Goal: Task Accomplishment & Management: Complete application form

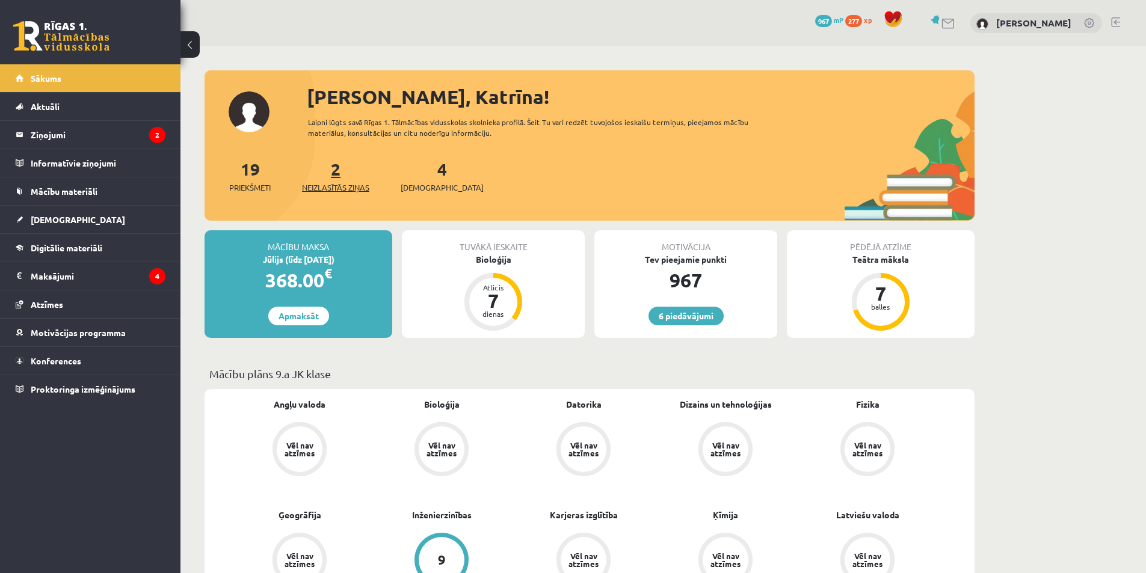
click at [305, 187] on span "Neizlasītās ziņas" at bounding box center [335, 188] width 67 height 12
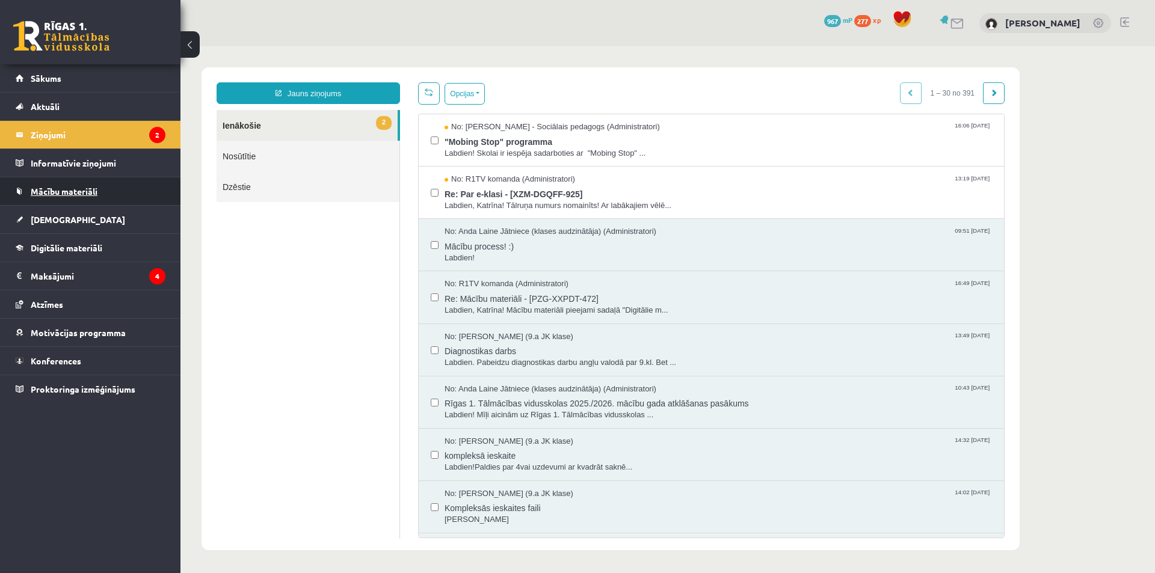
click at [105, 200] on link "Mācību materiāli" at bounding box center [91, 191] width 150 height 28
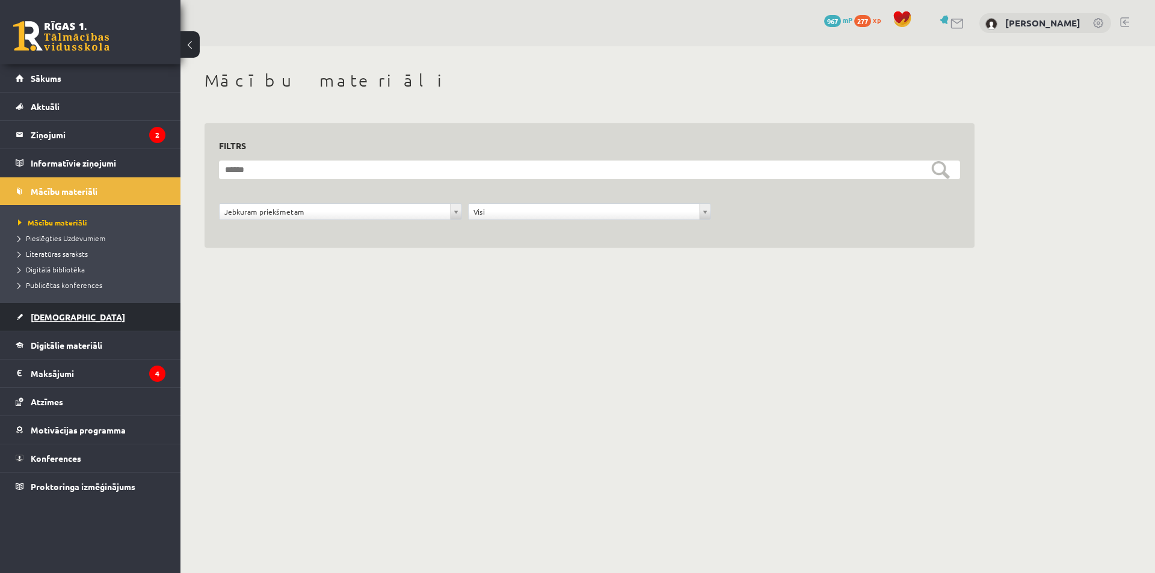
click at [90, 321] on link "[DEMOGRAPHIC_DATA]" at bounding box center [91, 317] width 150 height 28
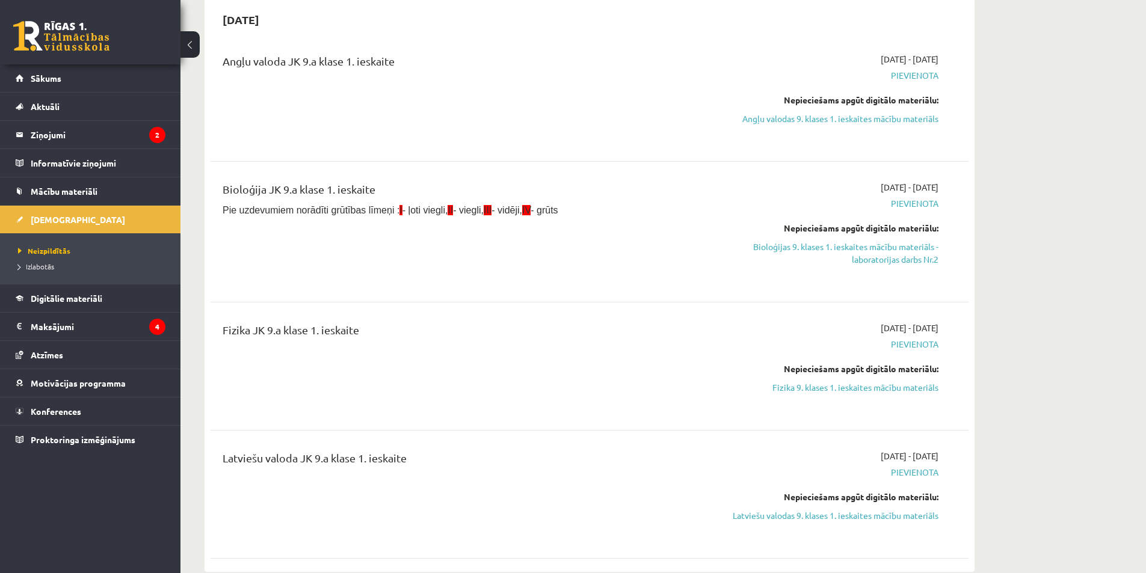
scroll to position [120, 0]
click at [786, 242] on link "Bioloģijas 9. klases 1. ieskaites mācību materiāls - laboratorijas darbs Nr.2" at bounding box center [825, 251] width 227 height 25
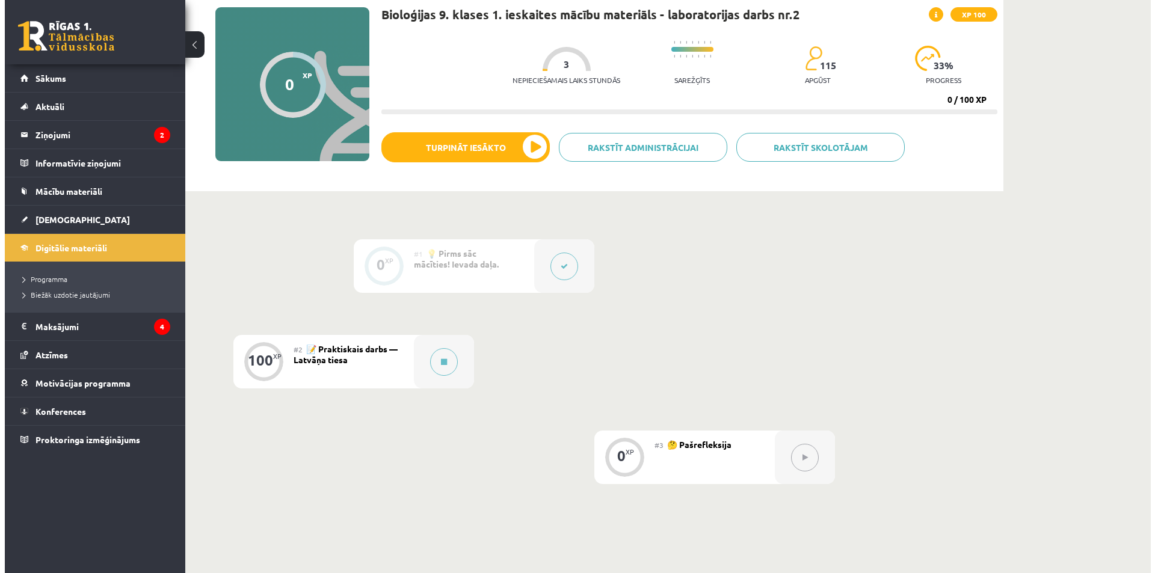
scroll to position [120, 0]
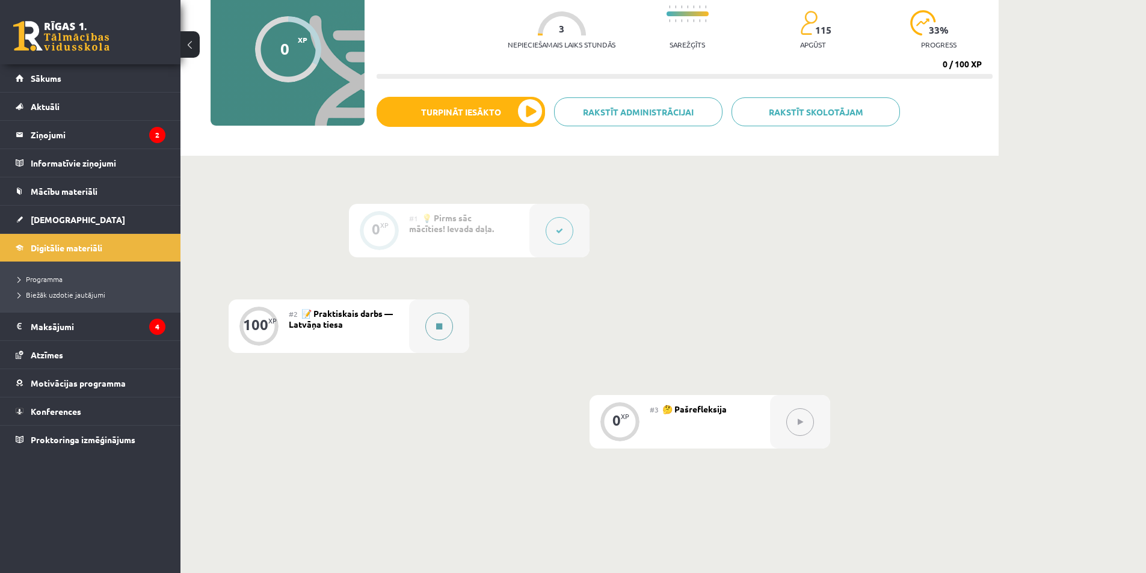
click at [442, 324] on icon at bounding box center [439, 326] width 6 height 7
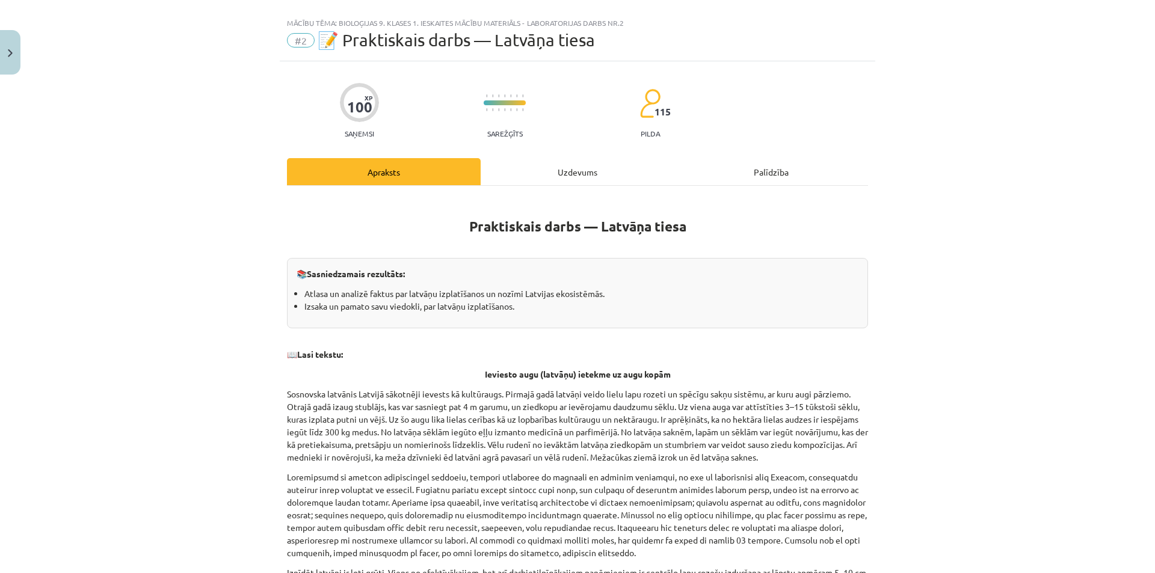
scroll to position [0, 0]
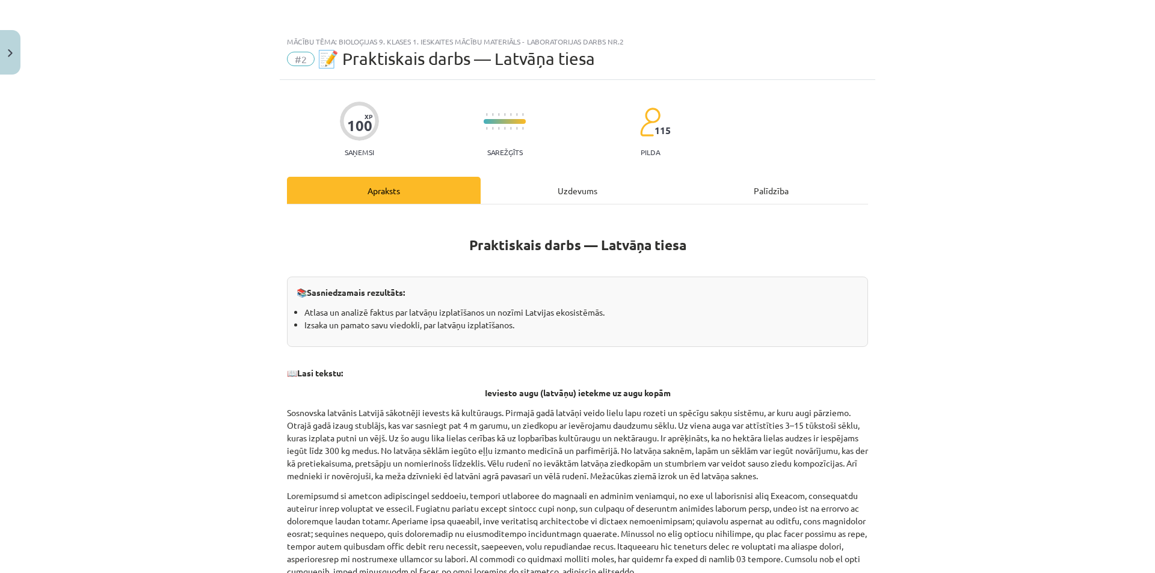
click at [538, 190] on div "Uzdevums" at bounding box center [578, 190] width 194 height 27
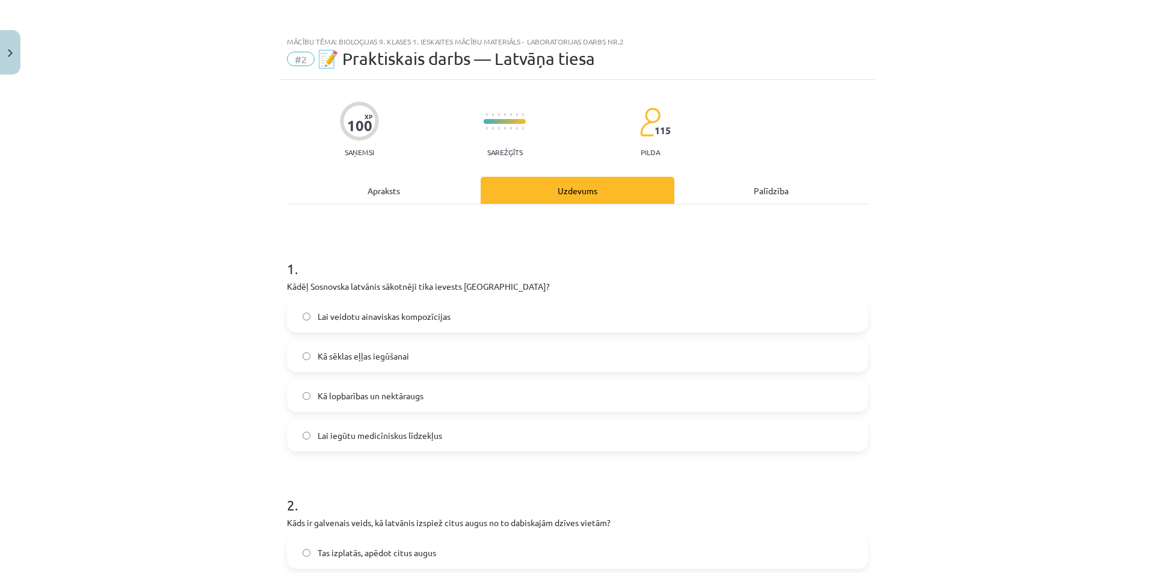
scroll to position [30, 0]
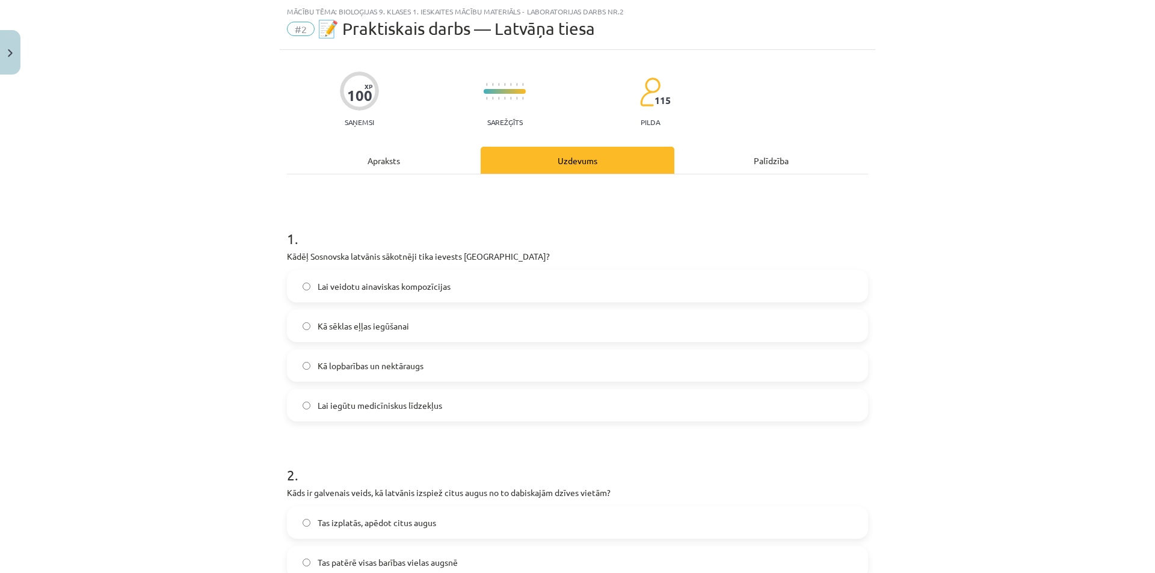
click at [348, 174] on hr at bounding box center [577, 174] width 581 height 1
click at [365, 162] on div "Apraksts" at bounding box center [384, 160] width 194 height 27
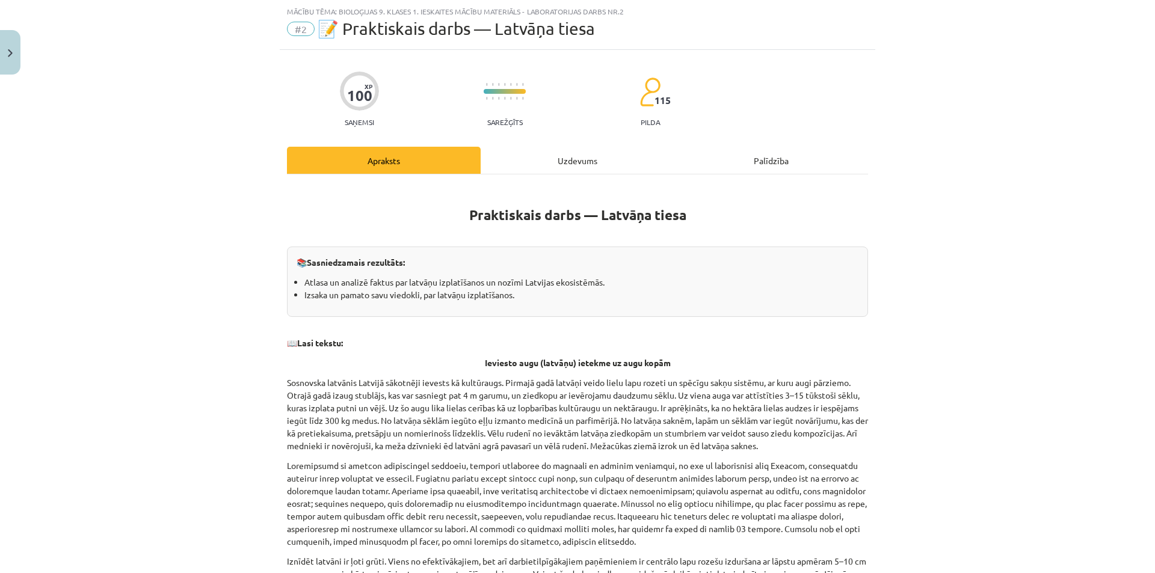
click at [526, 171] on div "Uzdevums" at bounding box center [578, 160] width 194 height 27
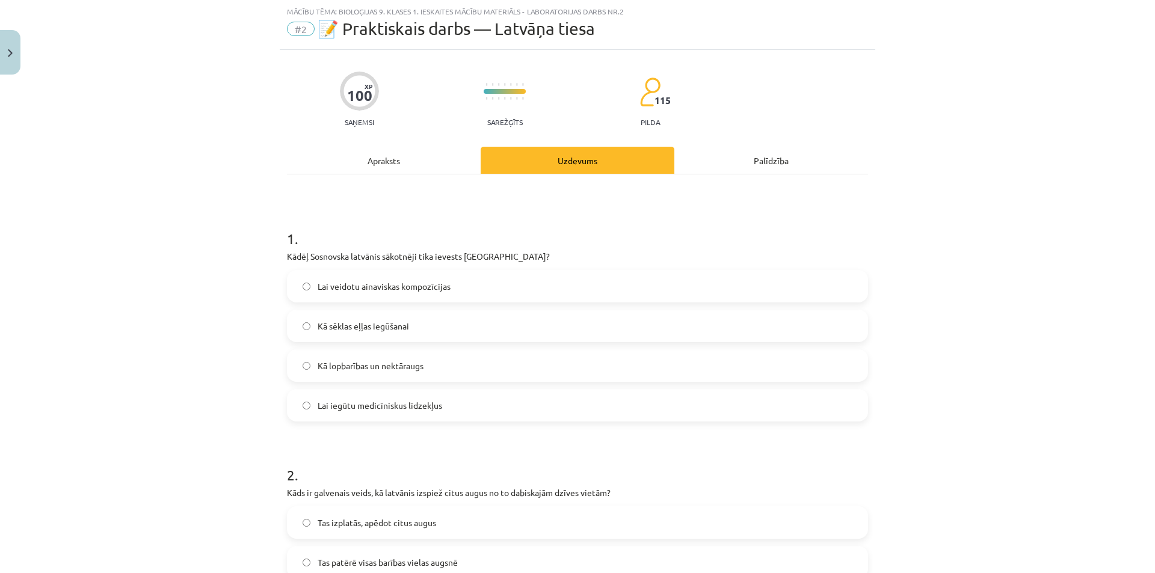
click at [333, 289] on span "Lai veidotu ainaviskas kompozīcijas" at bounding box center [384, 286] width 133 height 13
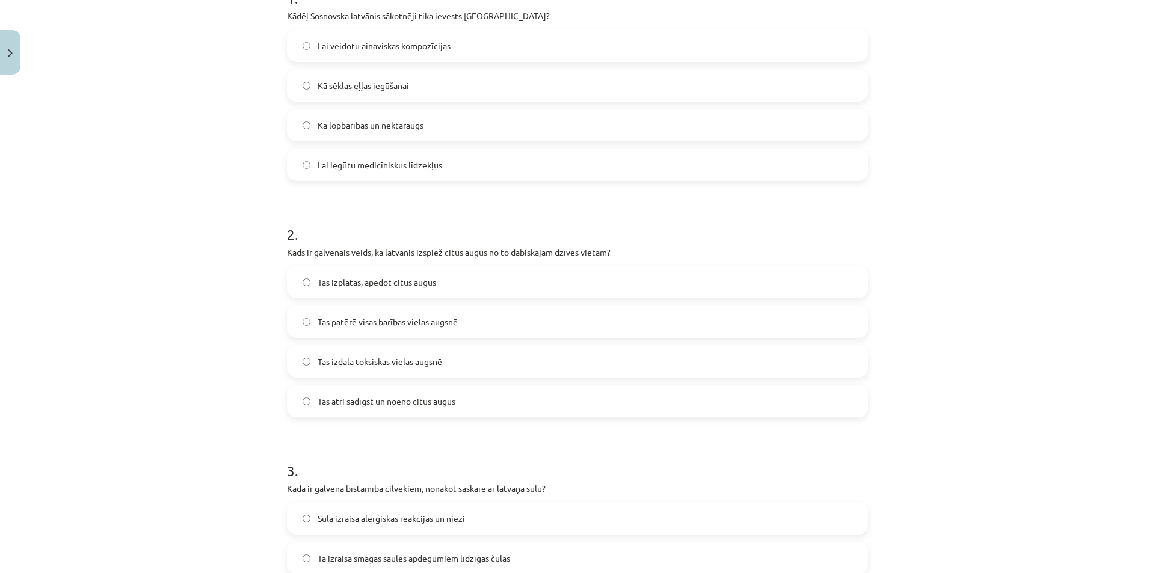
scroll to position [331, 0]
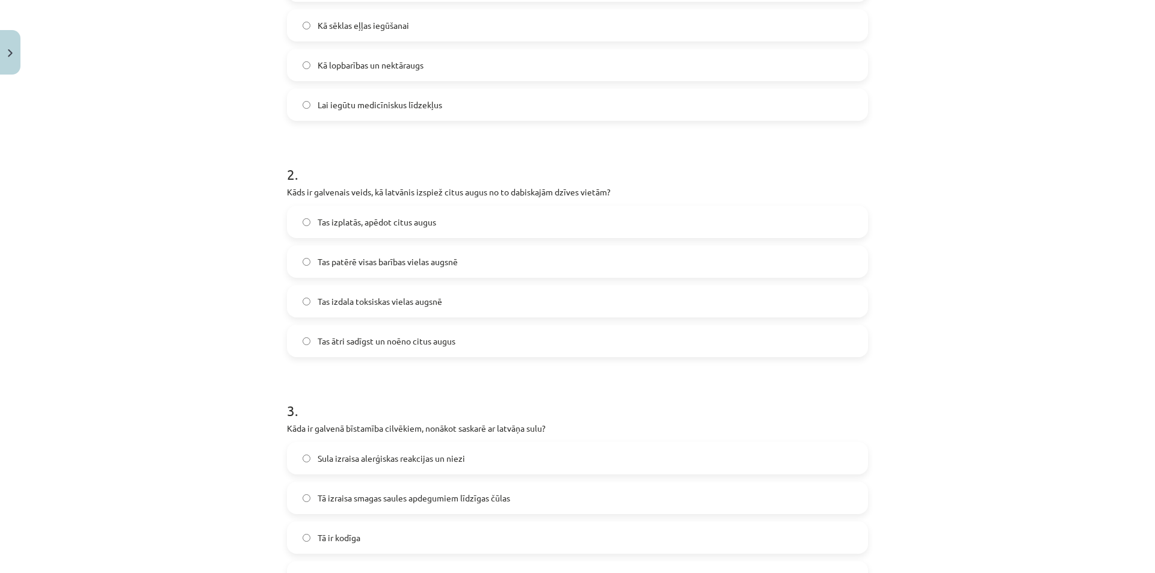
click at [344, 341] on span "Tas ātri sadīgst un noēno citus augus" at bounding box center [387, 341] width 138 height 13
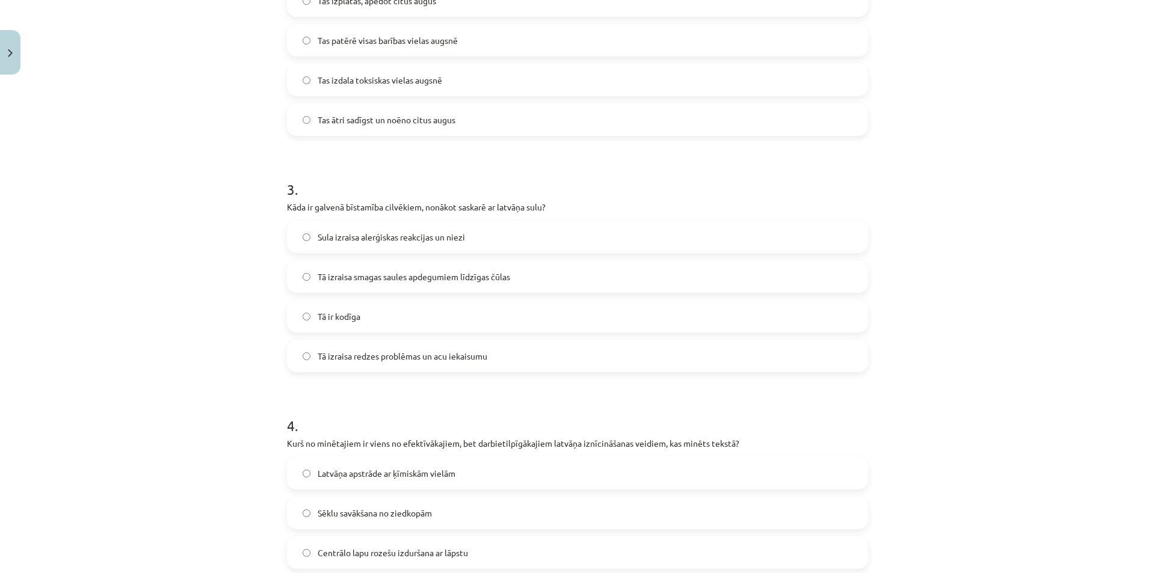
scroll to position [571, 0]
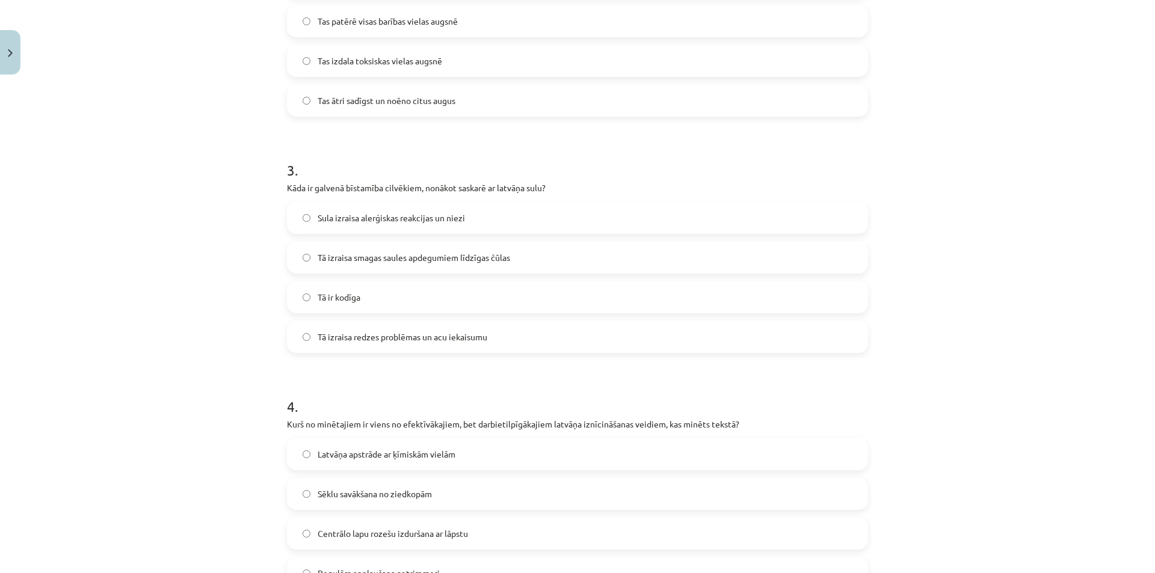
click at [355, 221] on span "Sula izraisa alerģiskas reakcijas un niezi" at bounding box center [391, 218] width 147 height 13
click at [318, 257] on span "Tā izraisa smagas saules apdegumiem līdzīgas čūlas" at bounding box center [414, 257] width 192 height 13
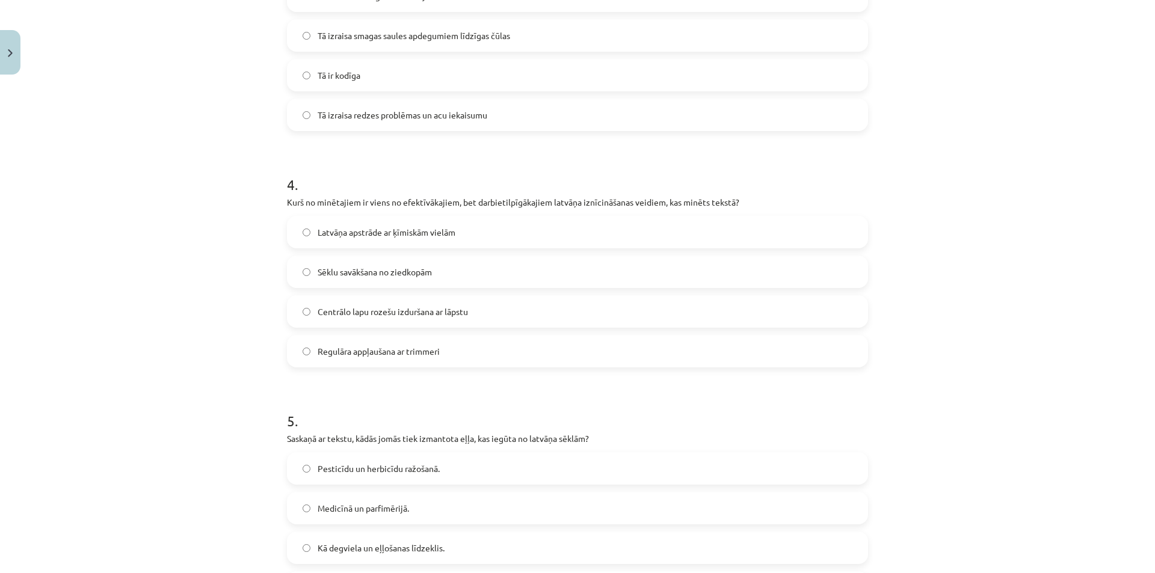
scroll to position [812, 0]
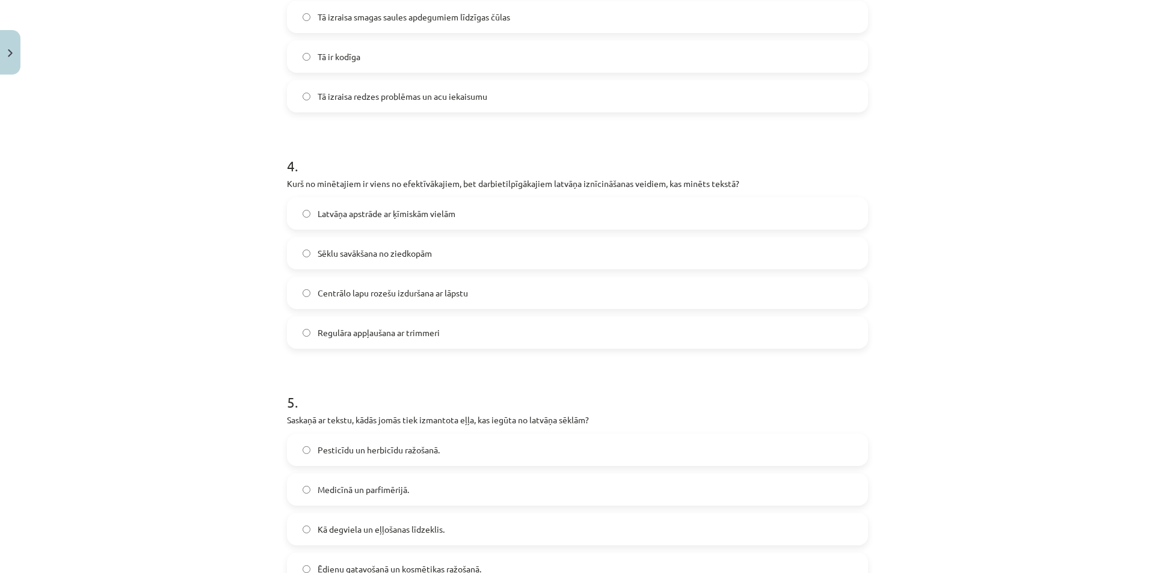
click at [328, 298] on span "Centrālo lapu rozešu izduršana ar lāpstu" at bounding box center [393, 293] width 150 height 13
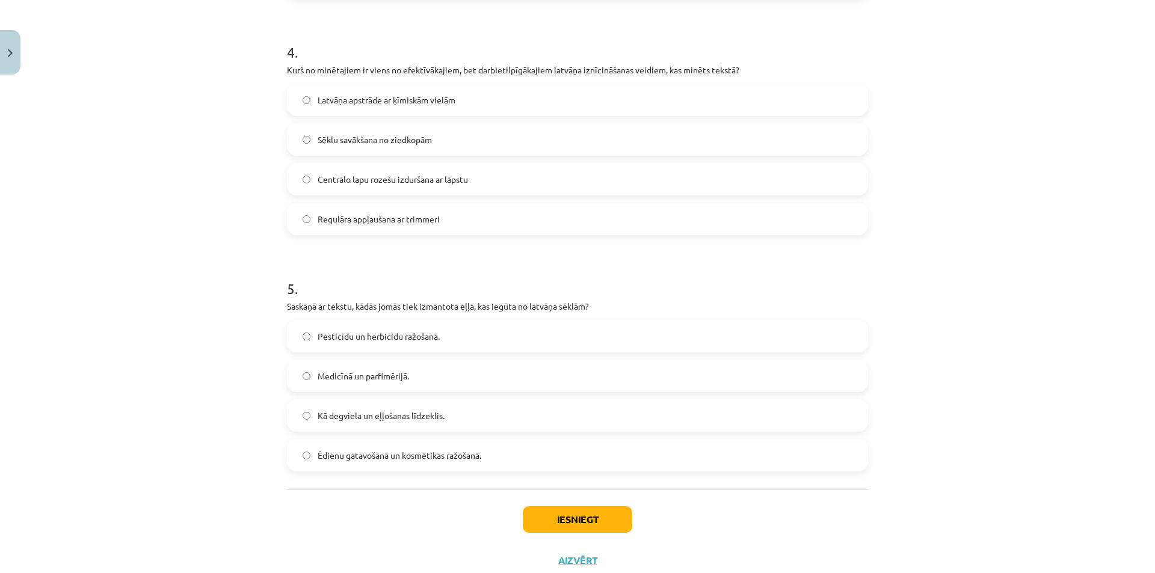
scroll to position [964, 0]
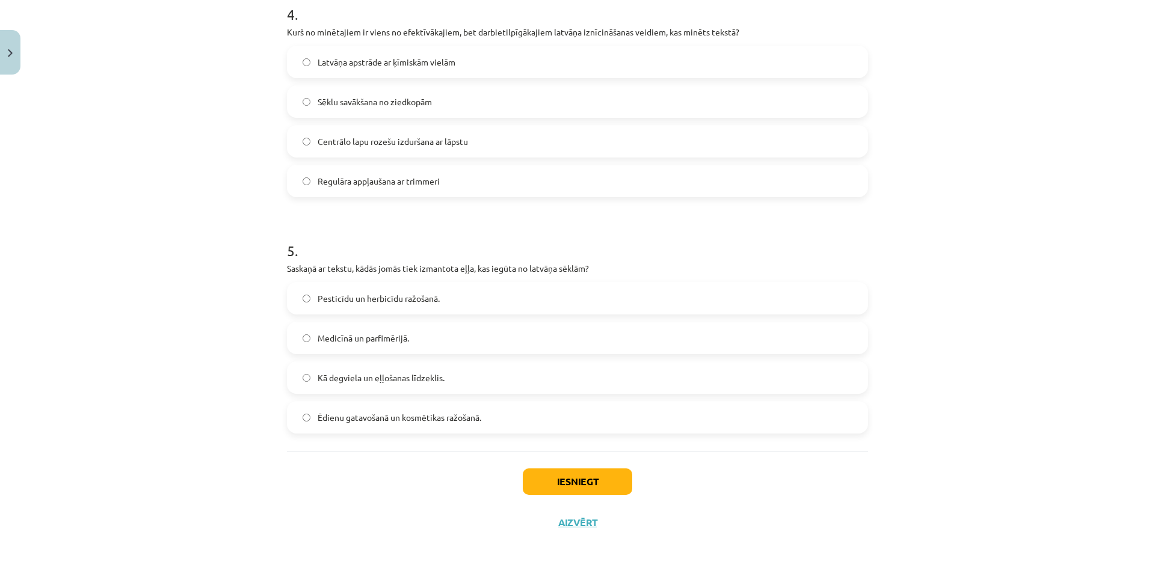
click at [296, 340] on label "Medicīnā un parfimērijā." at bounding box center [577, 338] width 579 height 30
click at [588, 482] on button "Iesniegt" at bounding box center [577, 482] width 109 height 26
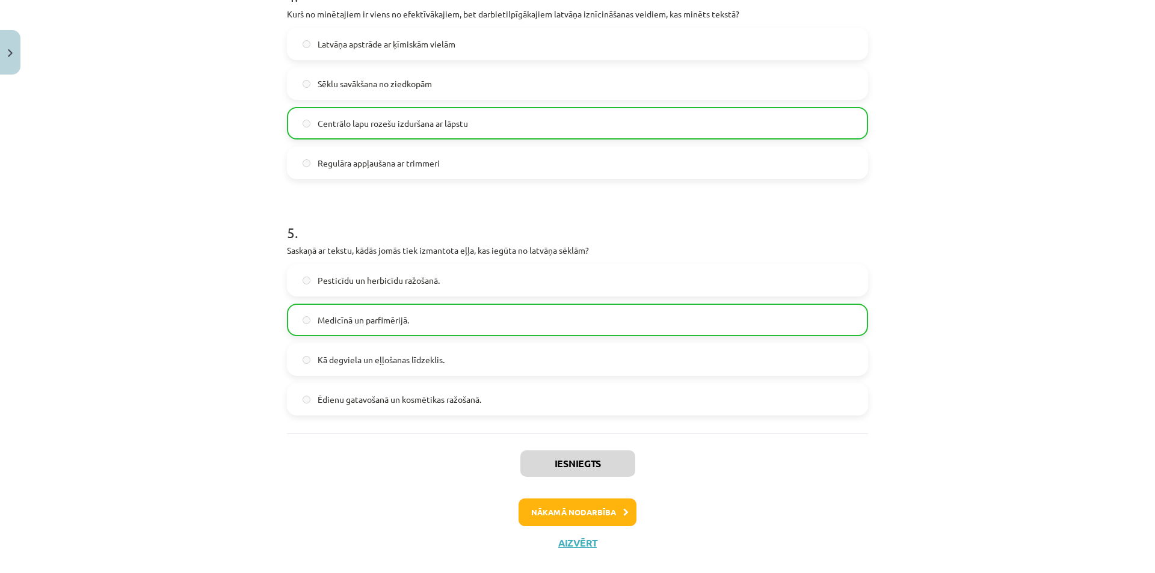
scroll to position [1002, 0]
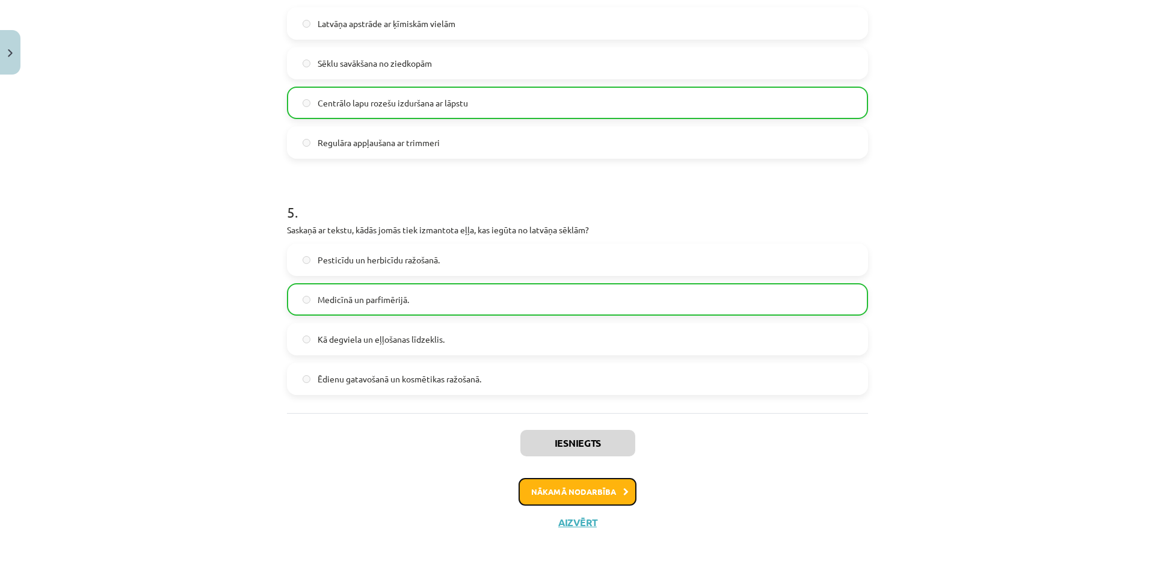
click at [597, 491] on button "Nākamā nodarbība" at bounding box center [577, 492] width 118 height 28
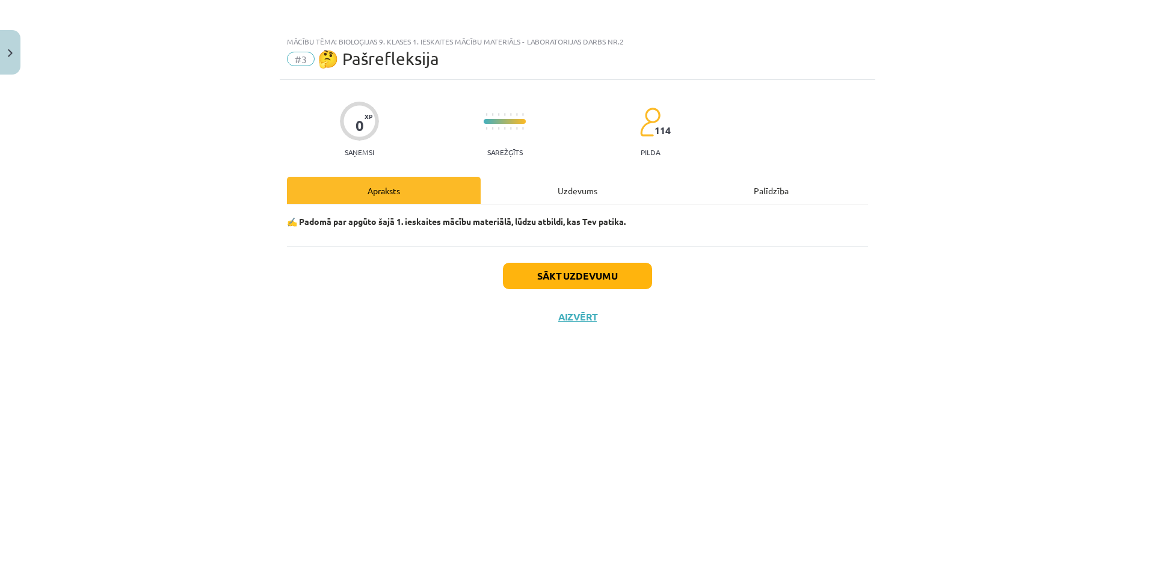
click at [513, 191] on div "Uzdevums" at bounding box center [578, 190] width 194 height 27
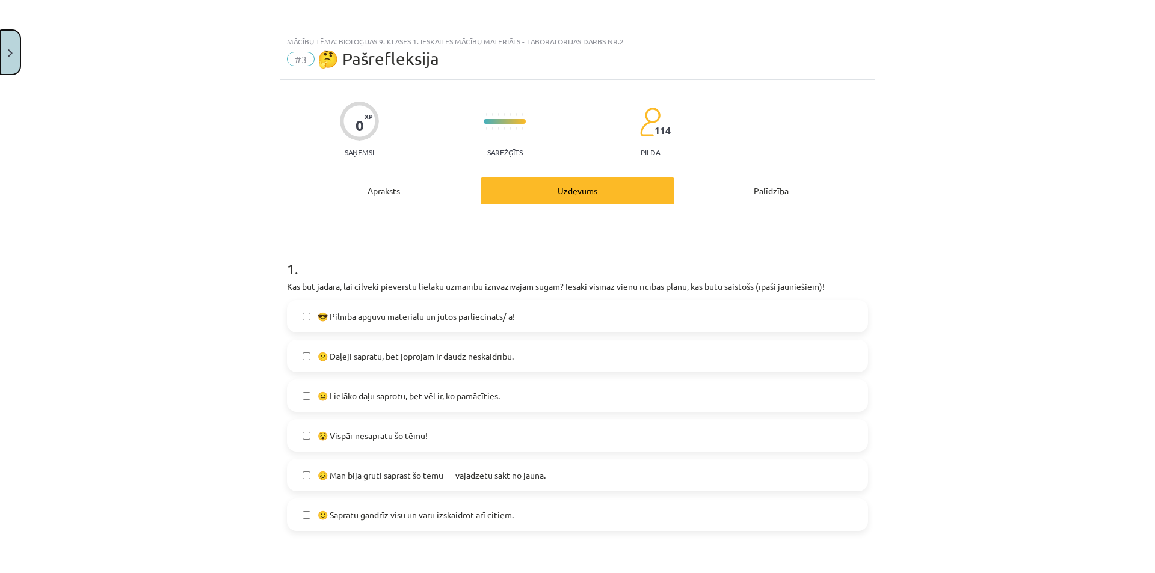
click at [6, 60] on button "Close" at bounding box center [10, 52] width 20 height 45
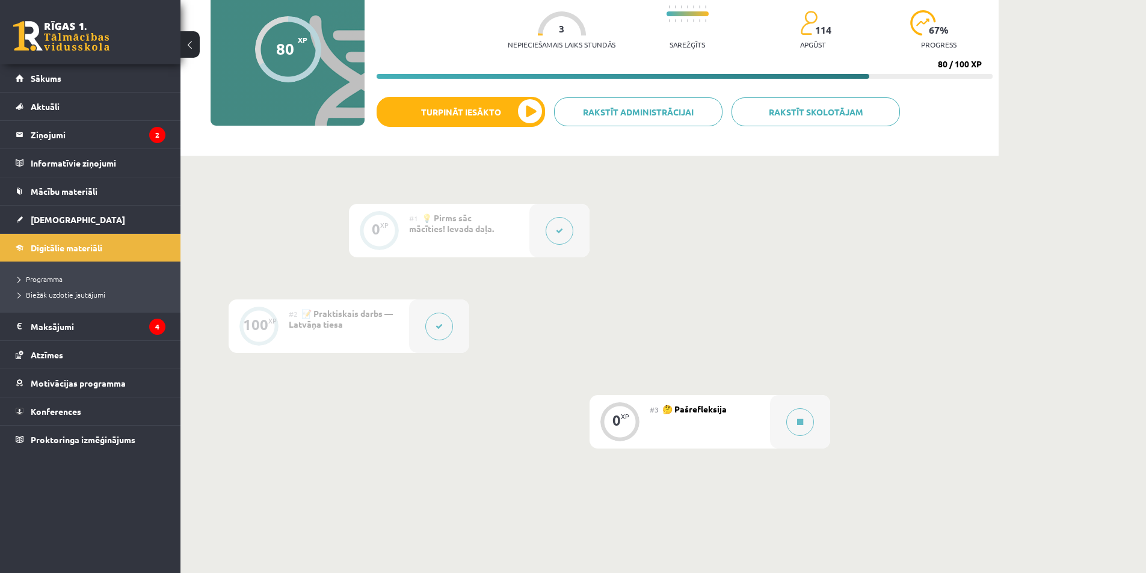
click at [567, 227] on button at bounding box center [560, 231] width 28 height 28
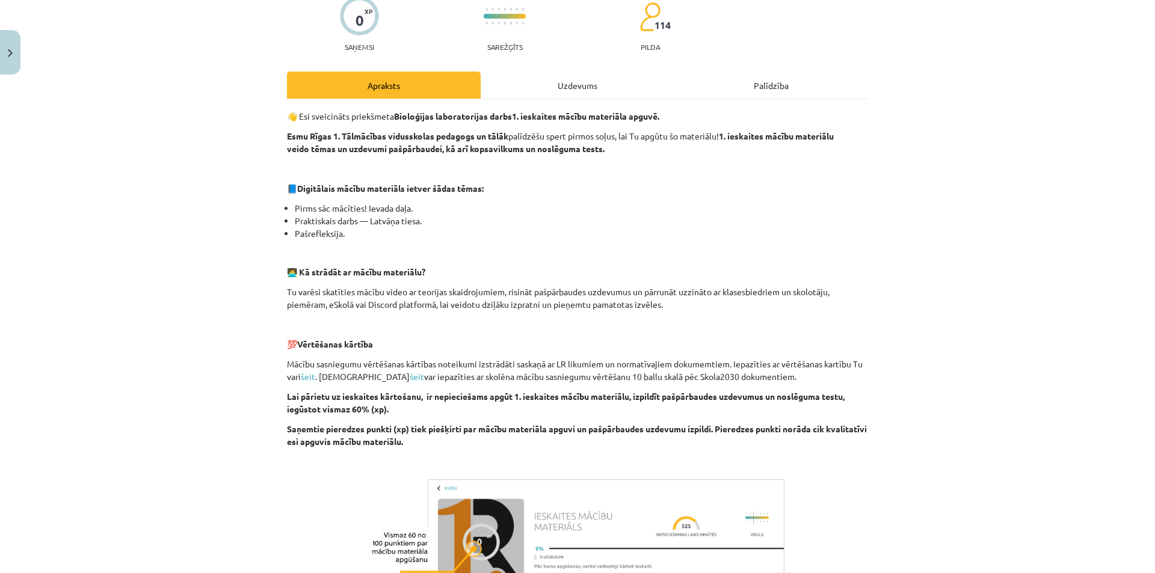
scroll to position [60, 0]
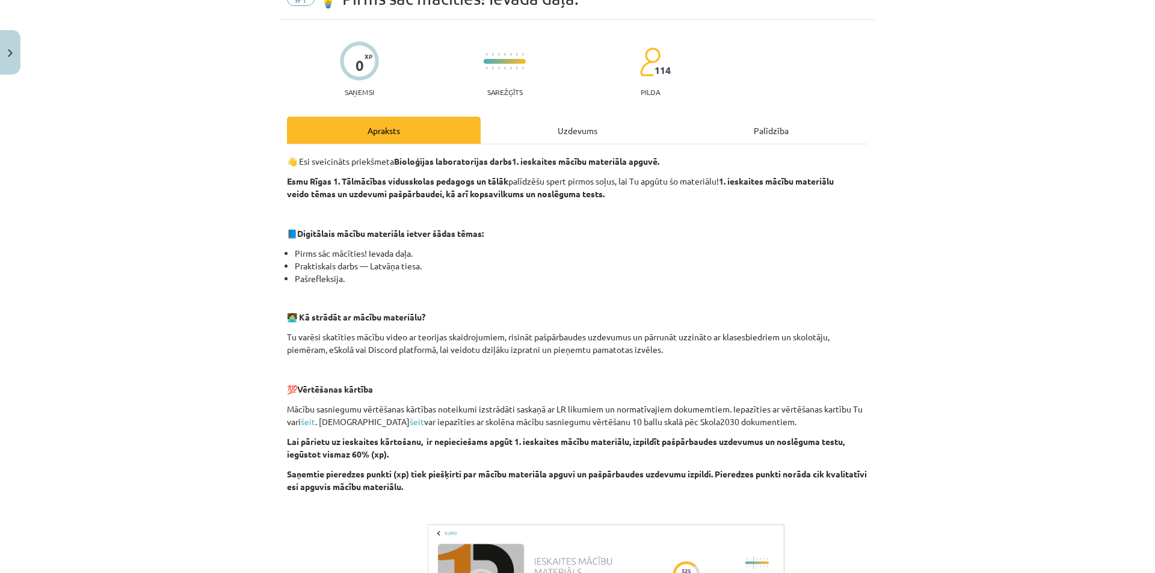
click at [580, 145] on div "👋 Esi sveicināts priekšmeta Bioloģijas laboratorijas darbs 1. ieskaites mācību …" at bounding box center [577, 407] width 581 height 526
click at [579, 134] on div "Uzdevums" at bounding box center [578, 130] width 194 height 27
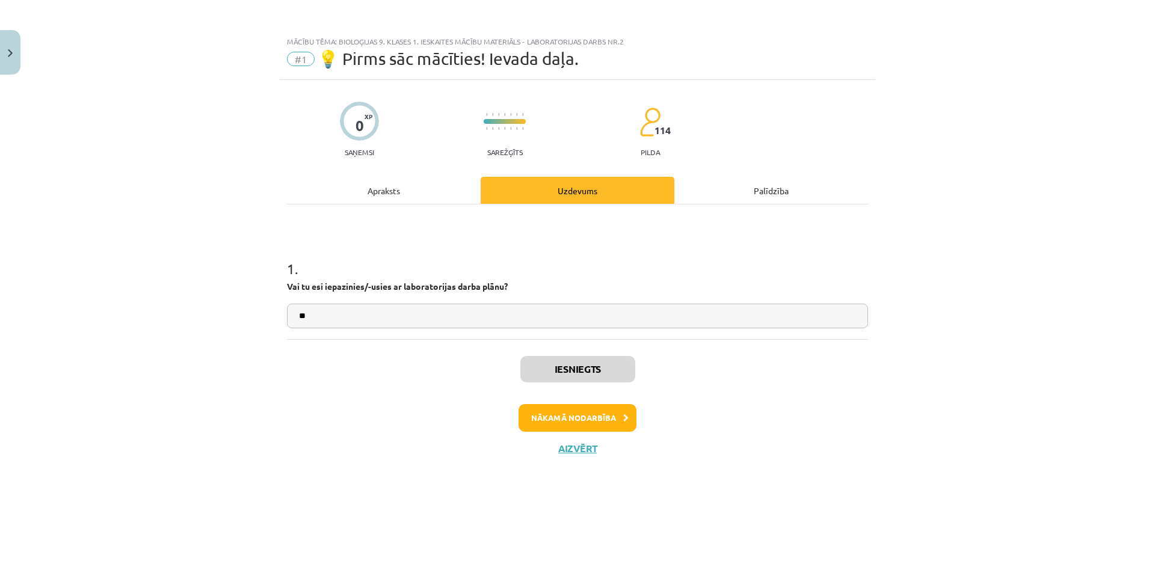
click at [575, 432] on div "Iesniegts Nākamā nodarbība Aizvērt" at bounding box center [577, 400] width 581 height 123
click at [576, 410] on button "Nākamā nodarbība" at bounding box center [577, 418] width 118 height 28
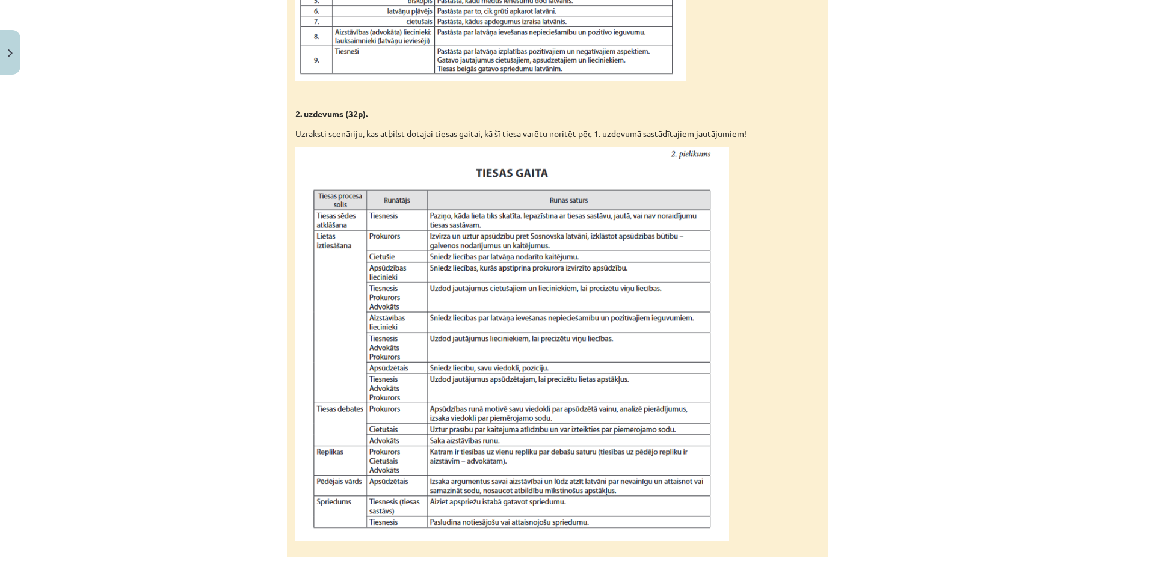
scroll to position [902, 0]
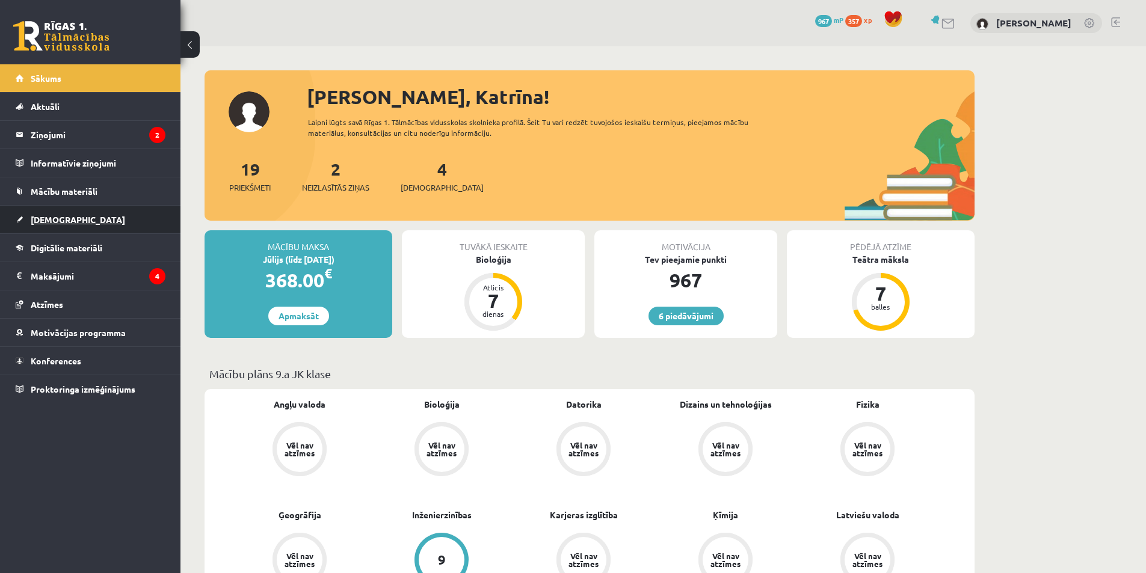
click at [76, 212] on link "[DEMOGRAPHIC_DATA]" at bounding box center [91, 220] width 150 height 28
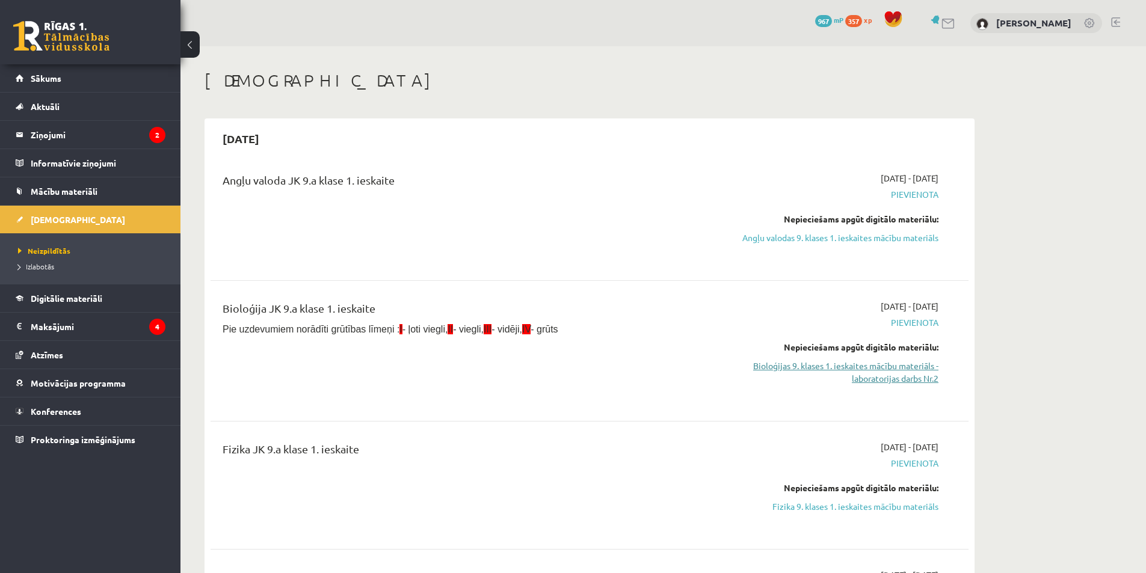
click at [844, 368] on link "Bioloģijas 9. klases 1. ieskaites mācību materiāls - laboratorijas darbs Nr.2" at bounding box center [825, 372] width 227 height 25
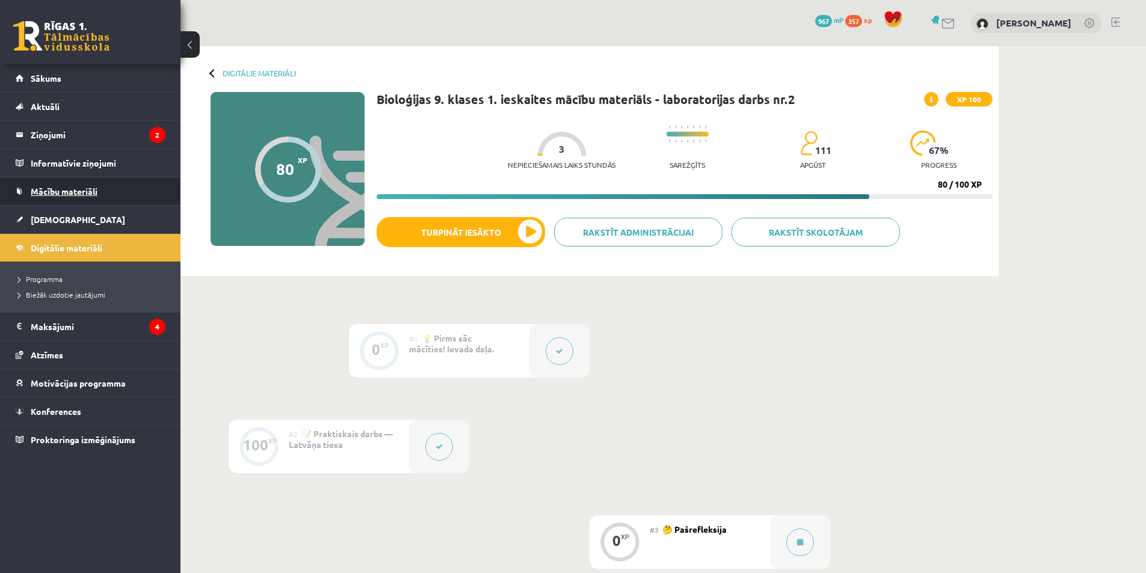
click at [47, 192] on span "Mācību materiāli" at bounding box center [64, 191] width 67 height 11
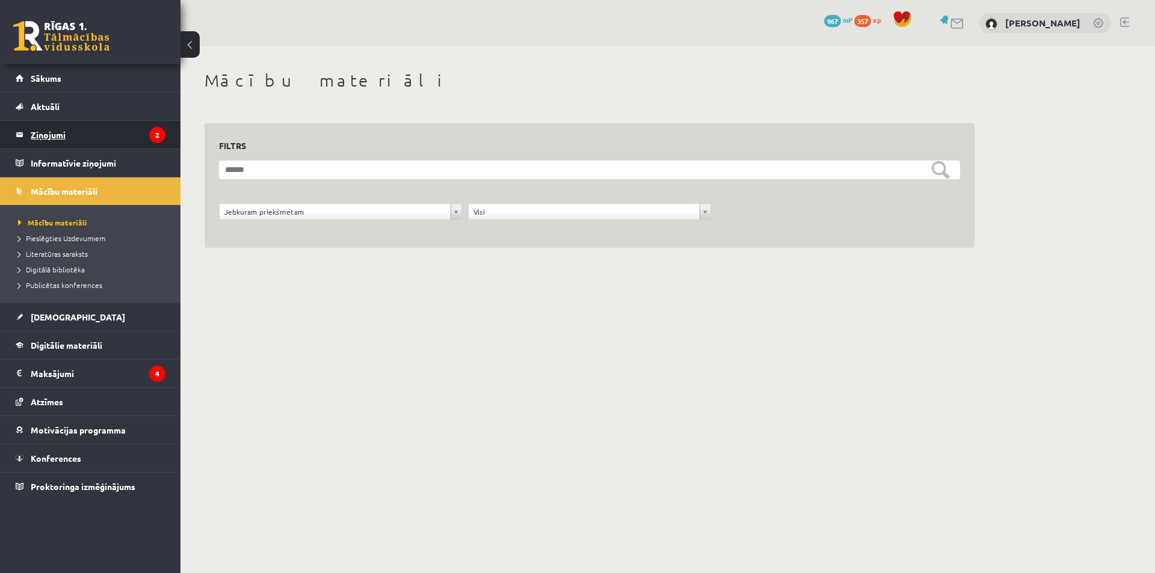
click at [72, 137] on legend "Ziņojumi 2" at bounding box center [98, 135] width 135 height 28
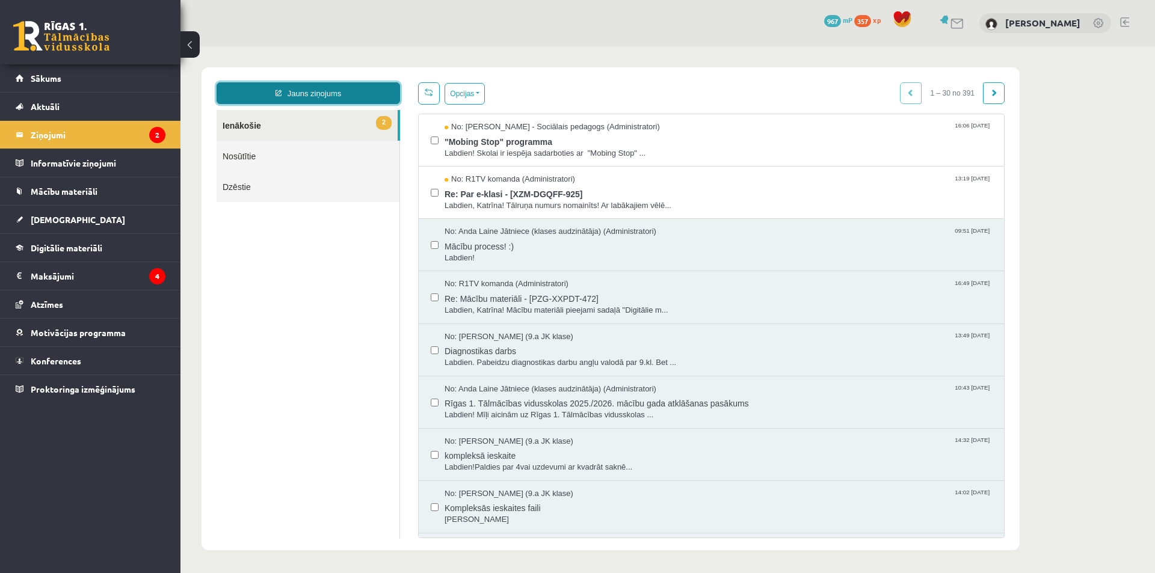
click at [364, 95] on link "Jauns ziņojums" at bounding box center [308, 93] width 183 height 22
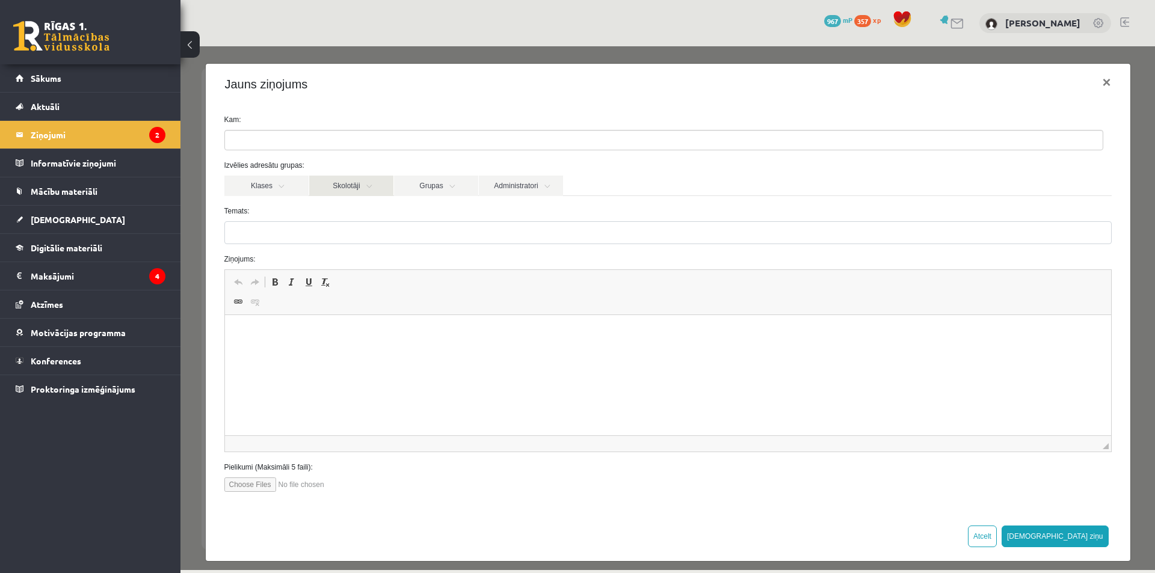
click at [340, 192] on link "Skolotāji" at bounding box center [351, 186] width 84 height 20
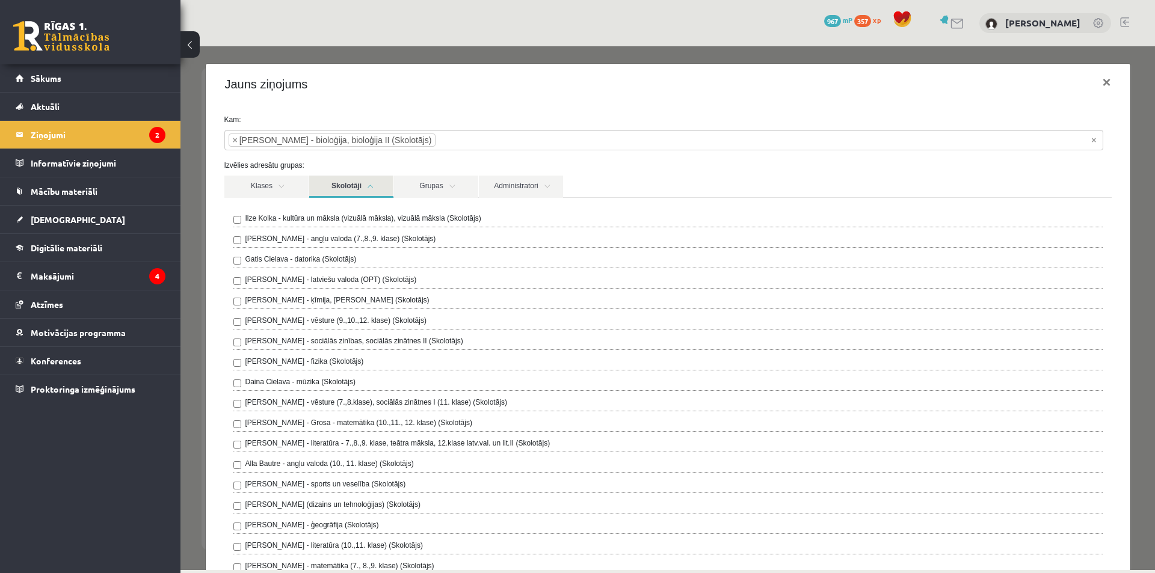
click at [328, 186] on link "Skolotāji" at bounding box center [351, 187] width 84 height 22
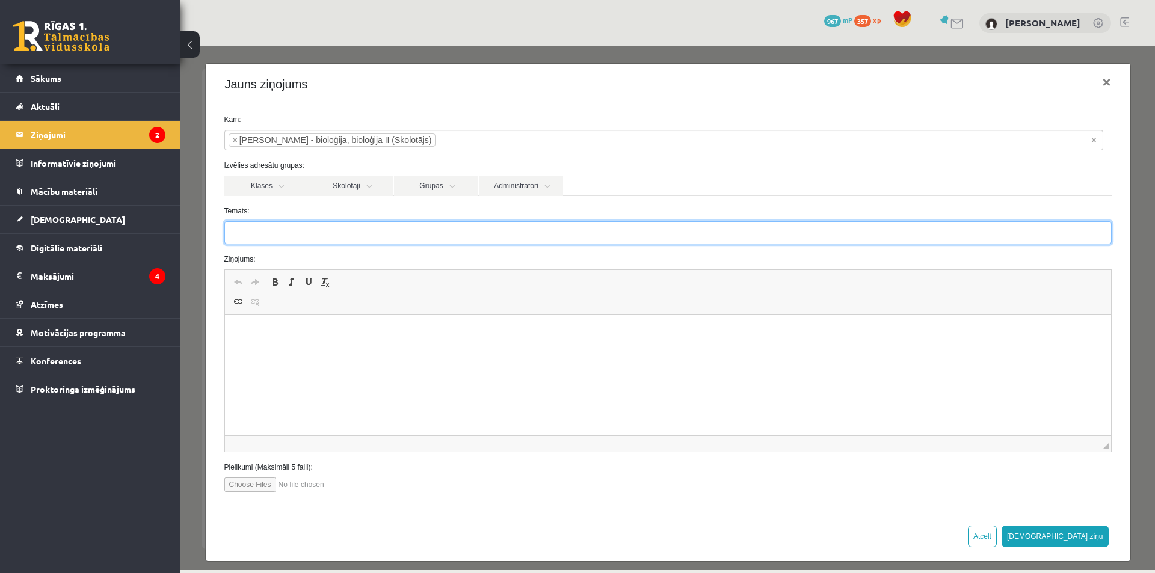
click at [295, 229] on input "Temats:" at bounding box center [667, 232] width 887 height 23
type input "**********"
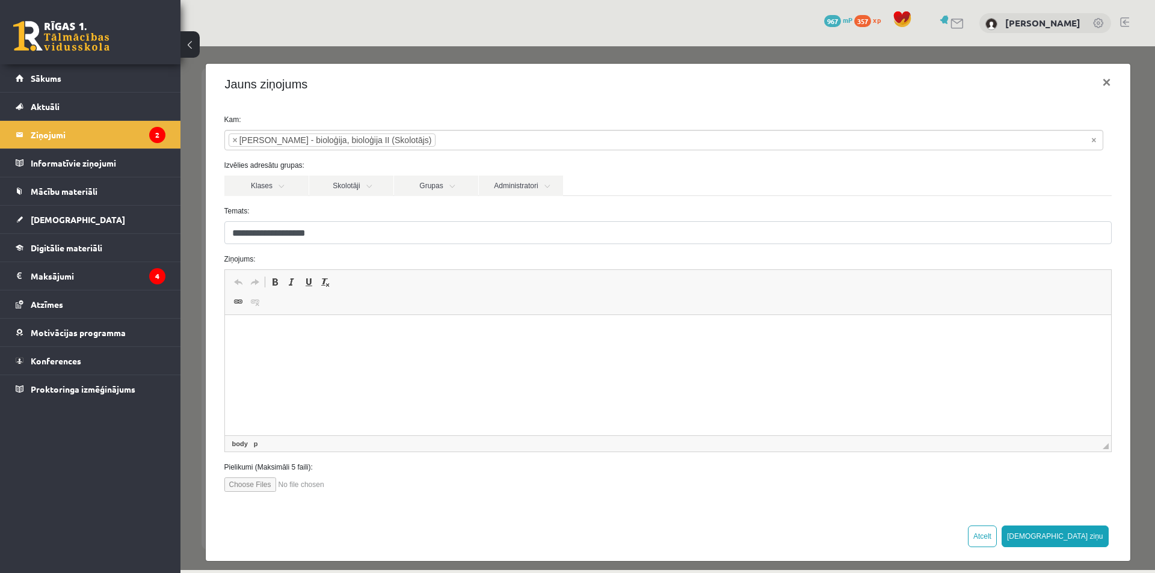
click at [249, 324] on html at bounding box center [667, 333] width 886 height 37
click at [256, 480] on input "file" at bounding box center [292, 485] width 137 height 14
click at [256, 485] on input "file" at bounding box center [292, 485] width 137 height 14
type input "**********"
click at [295, 487] on input "file" at bounding box center [292, 485] width 137 height 14
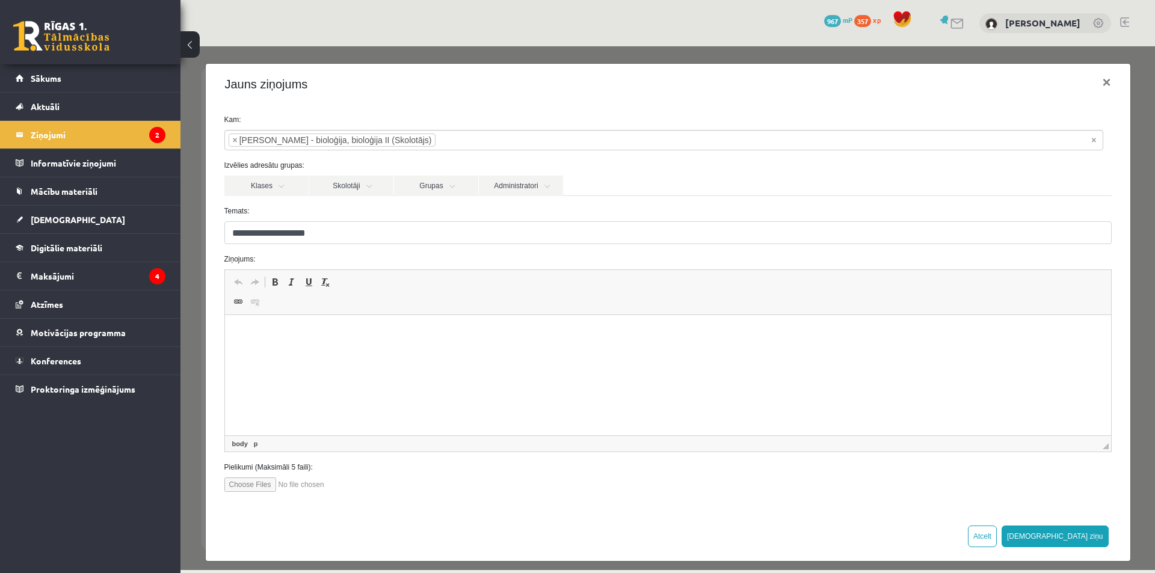
click at [265, 484] on input "file" at bounding box center [292, 485] width 137 height 14
type input "**********"
click at [248, 331] on p "Editor, wiswyg-editor-47024959128100-1757425244-870" at bounding box center [667, 333] width 862 height 13
click at [253, 180] on link "Klases" at bounding box center [266, 186] width 84 height 20
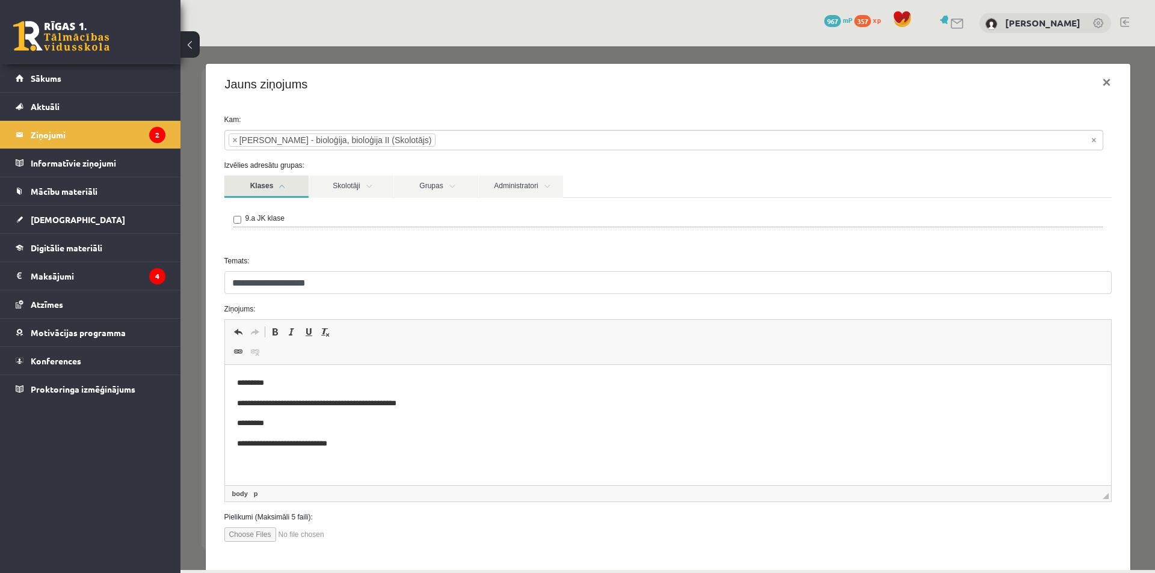
click at [253, 180] on link "Klases" at bounding box center [266, 187] width 84 height 22
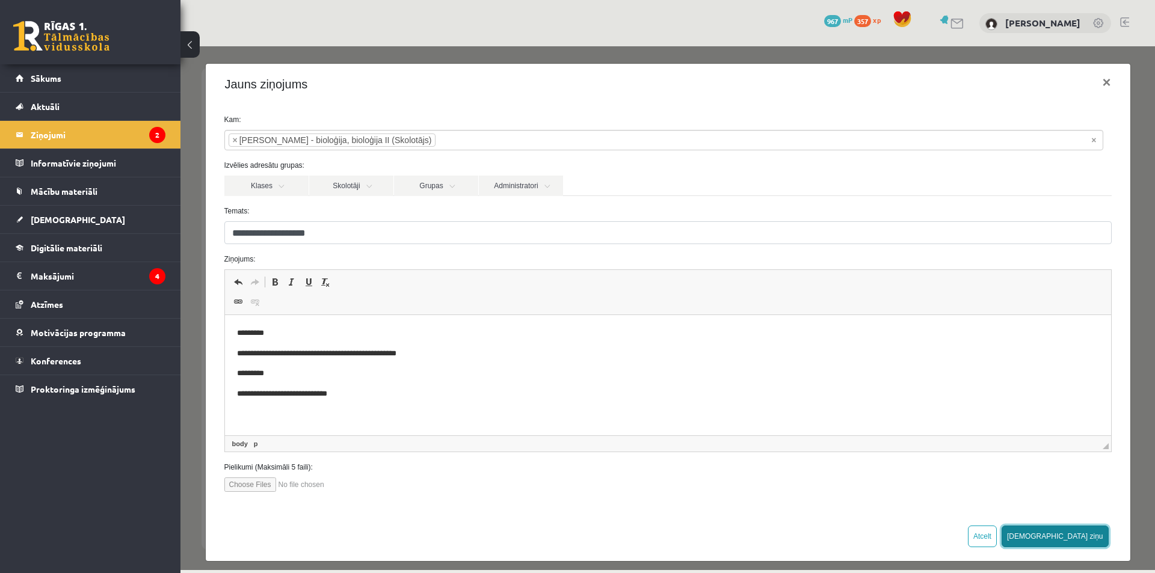
click at [1091, 539] on button "Sūtīt ziņu" at bounding box center [1054, 537] width 107 height 22
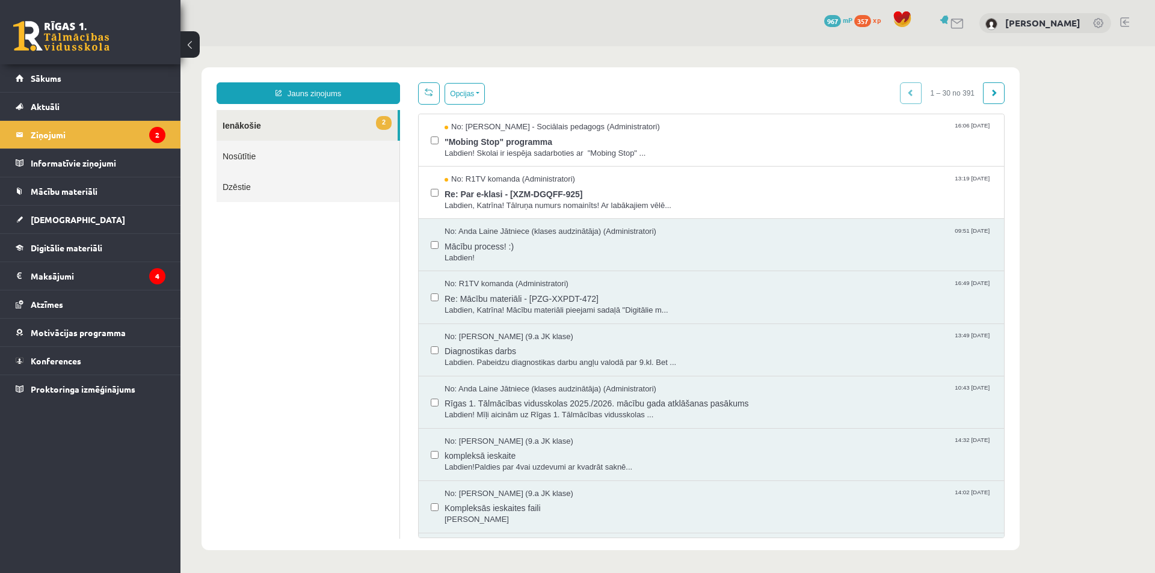
click at [244, 162] on link "Nosūtītie" at bounding box center [308, 156] width 183 height 31
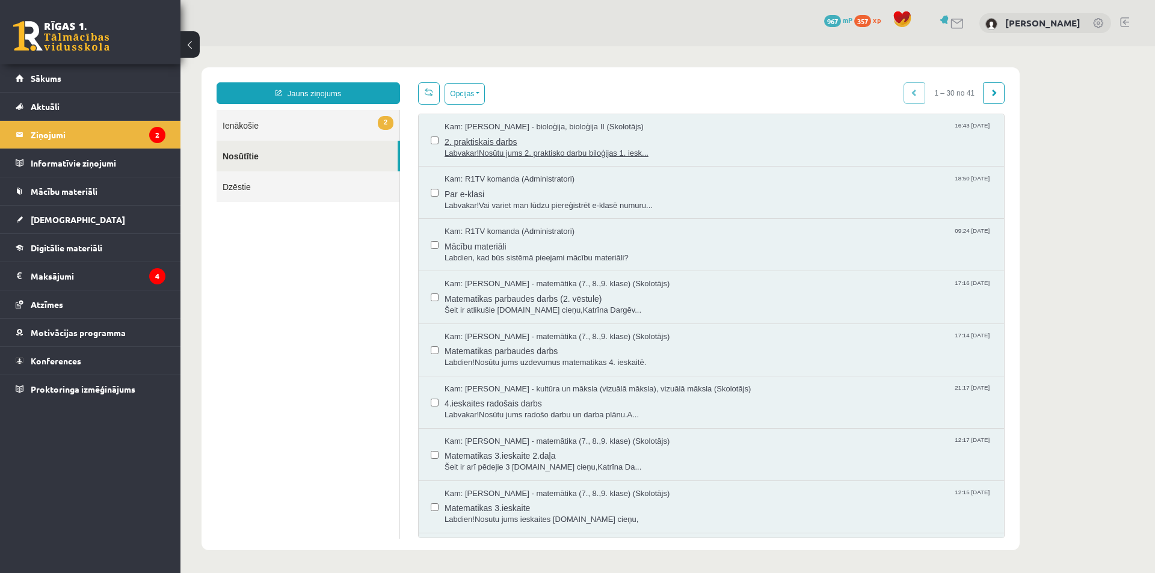
click at [475, 155] on span "Labvakar!Nosūtu jums 2. praktisko darbu biloģijas 1. iesk..." at bounding box center [717, 153] width 547 height 11
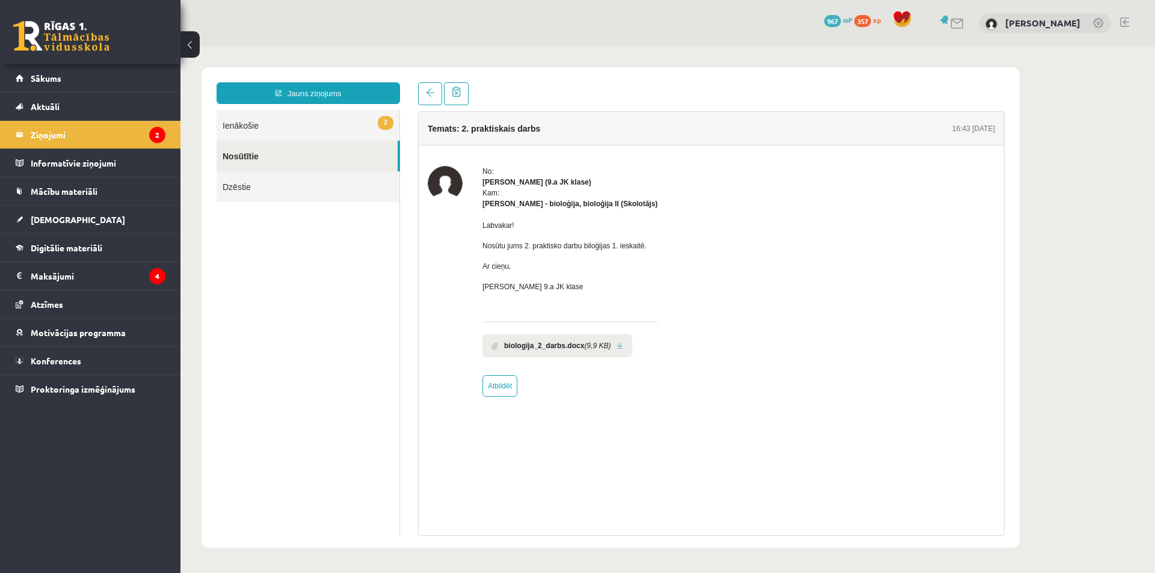
click at [617, 348] on link at bounding box center [620, 346] width 7 height 8
click at [109, 212] on link "[DEMOGRAPHIC_DATA]" at bounding box center [91, 220] width 150 height 28
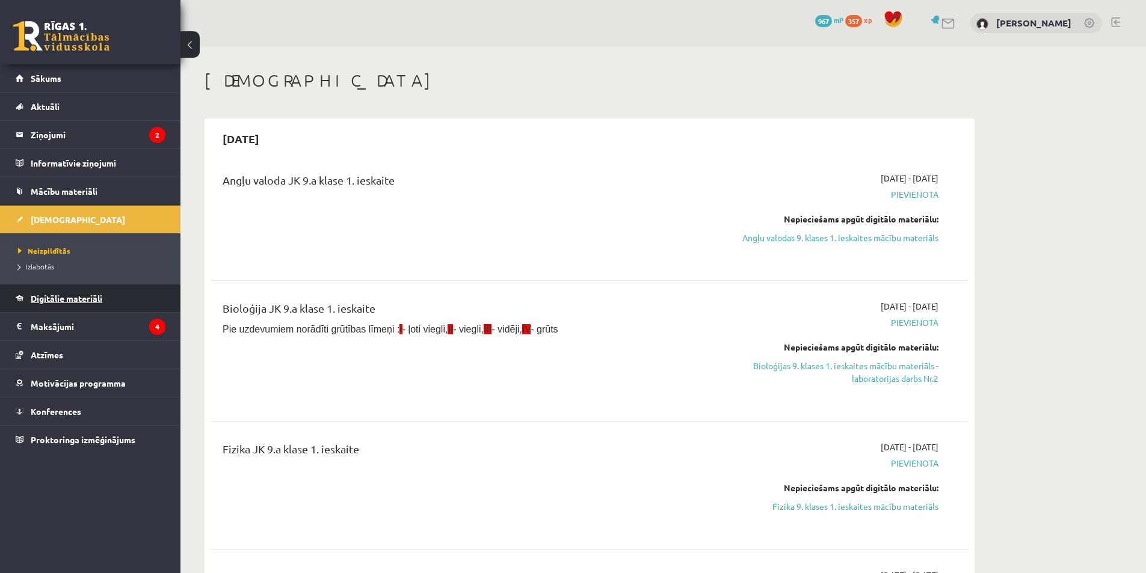
click at [102, 291] on link "Digitālie materiāli" at bounding box center [91, 299] width 150 height 28
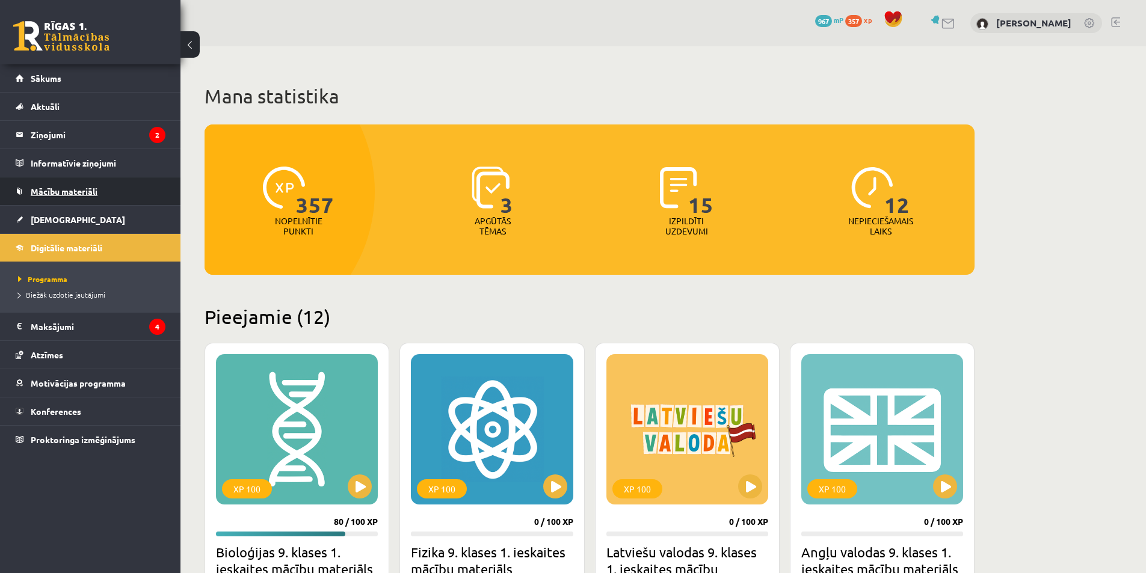
click at [87, 191] on span "Mācību materiāli" at bounding box center [64, 191] width 67 height 11
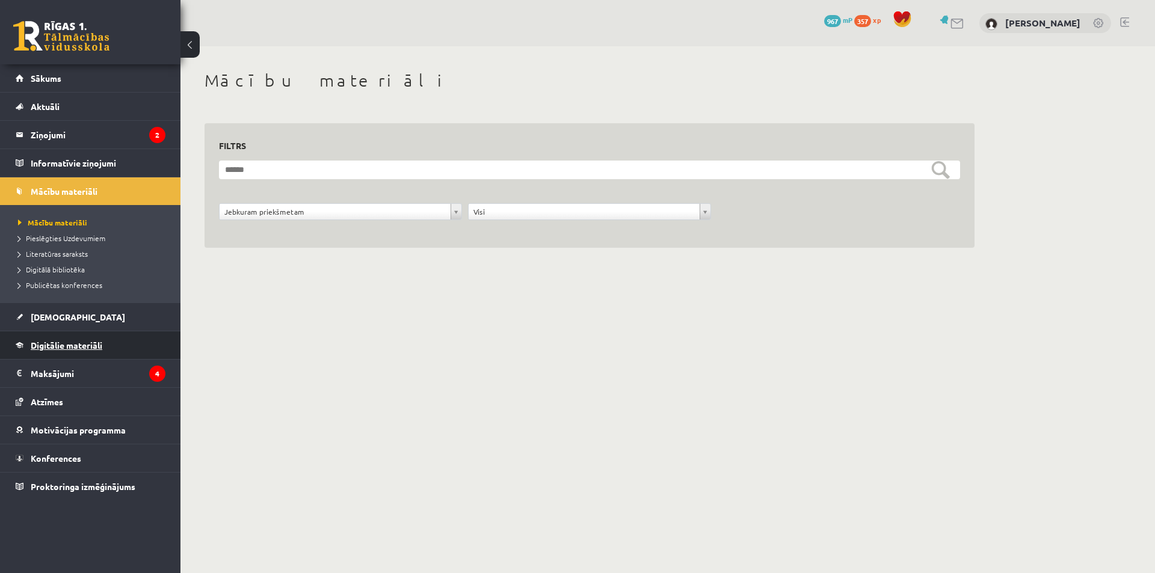
click at [71, 340] on span "Digitālie materiāli" at bounding box center [67, 345] width 72 height 11
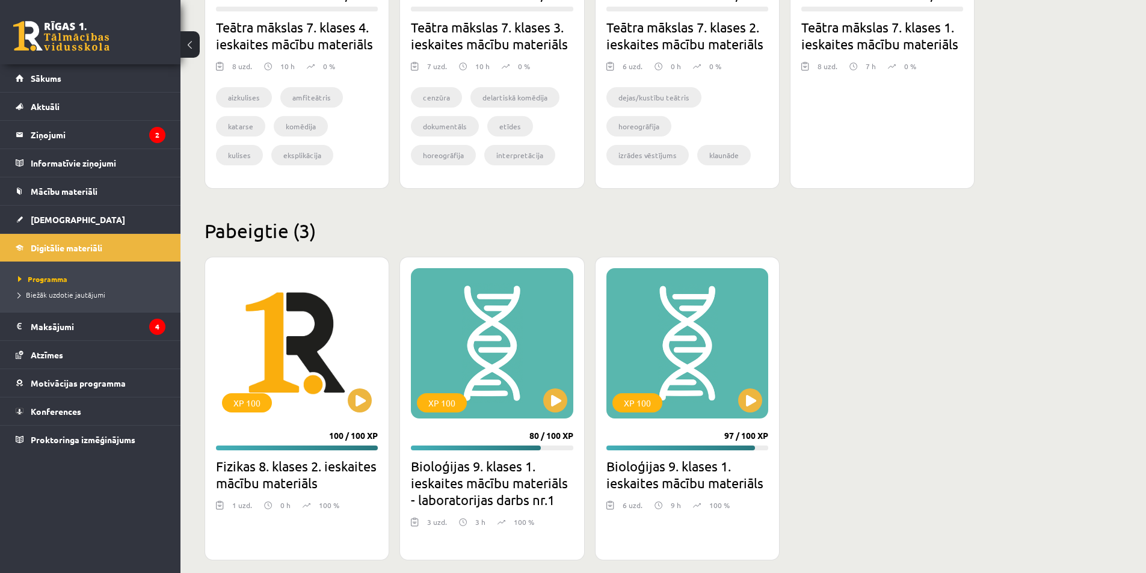
scroll to position [1232, 0]
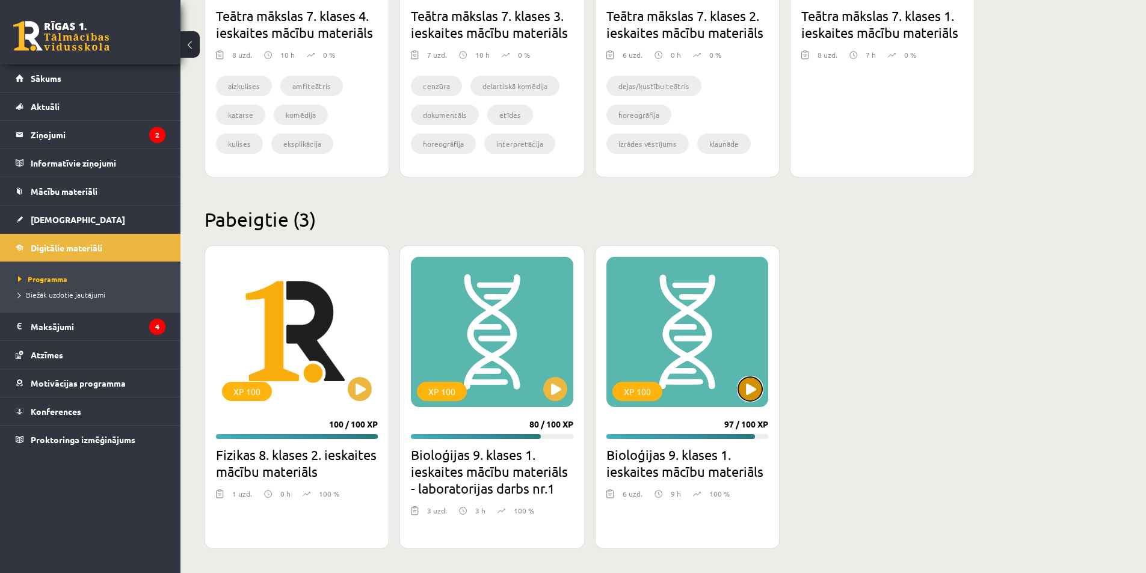
click at [759, 392] on button at bounding box center [750, 389] width 24 height 24
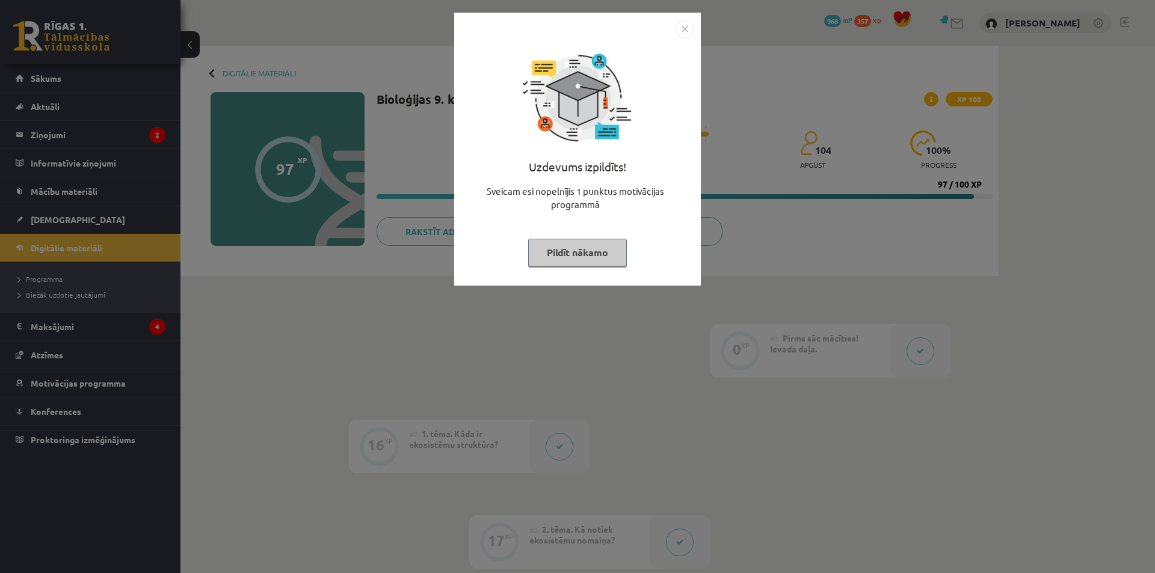
click at [598, 244] on button "Pildīt nākamo" at bounding box center [577, 253] width 99 height 28
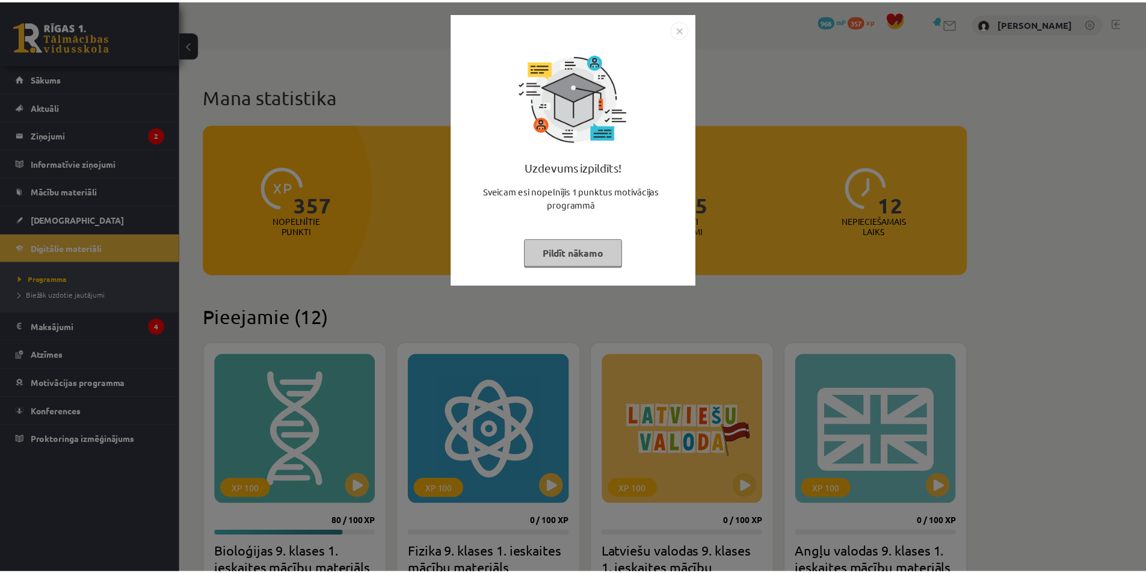
scroll to position [1232, 0]
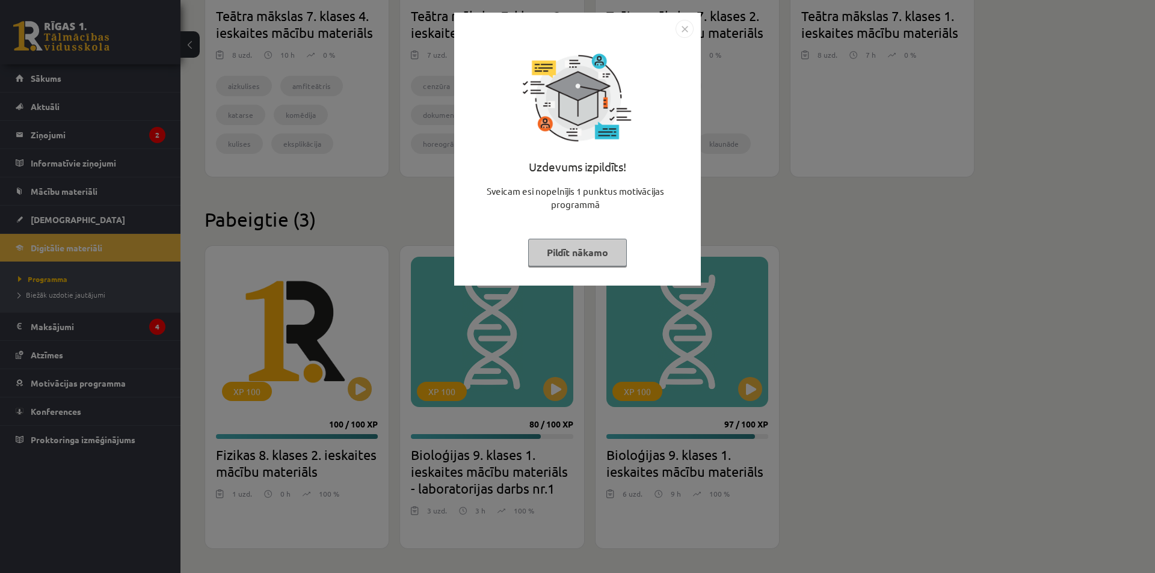
click at [572, 247] on button "Pildīt nākamo" at bounding box center [577, 253] width 99 height 28
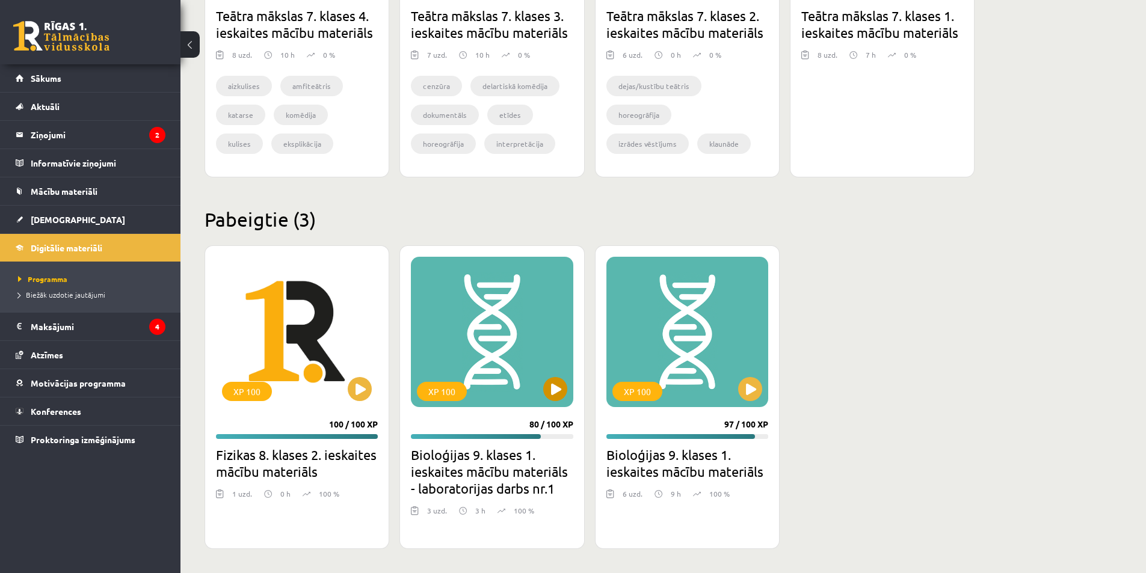
click at [550, 401] on div "XP 100" at bounding box center [492, 332] width 162 height 150
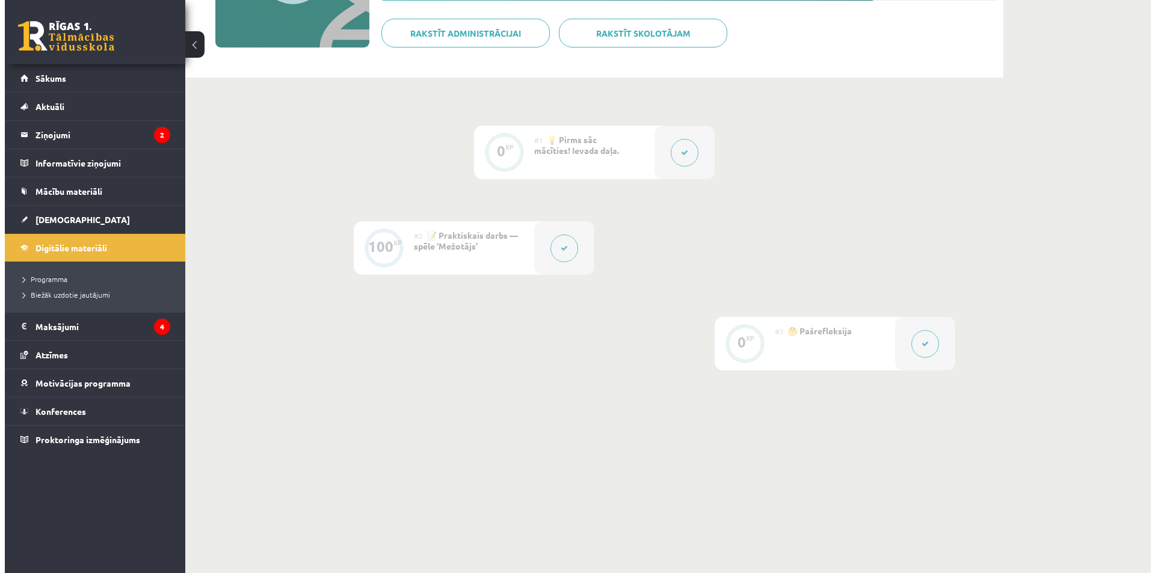
scroll to position [206, 0]
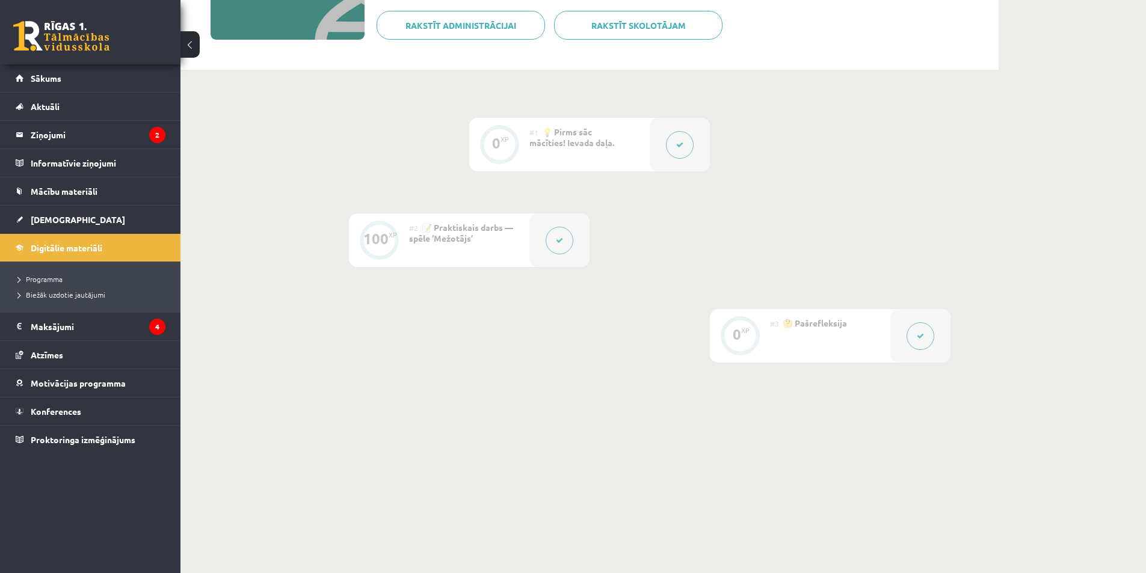
click at [674, 147] on button at bounding box center [680, 145] width 28 height 28
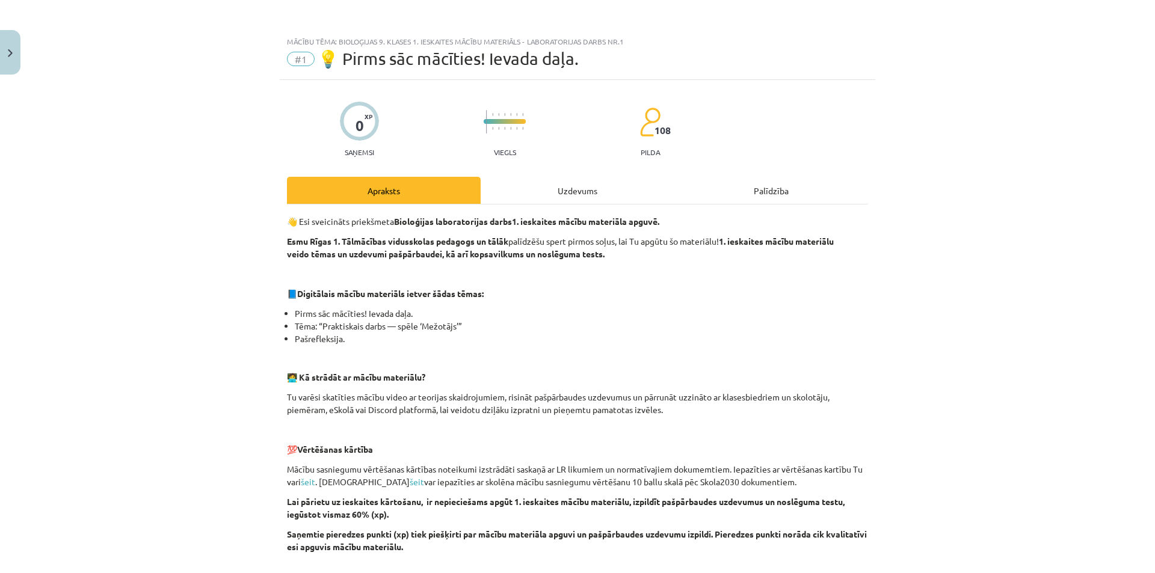
click at [580, 192] on div "Uzdevums" at bounding box center [578, 190] width 194 height 27
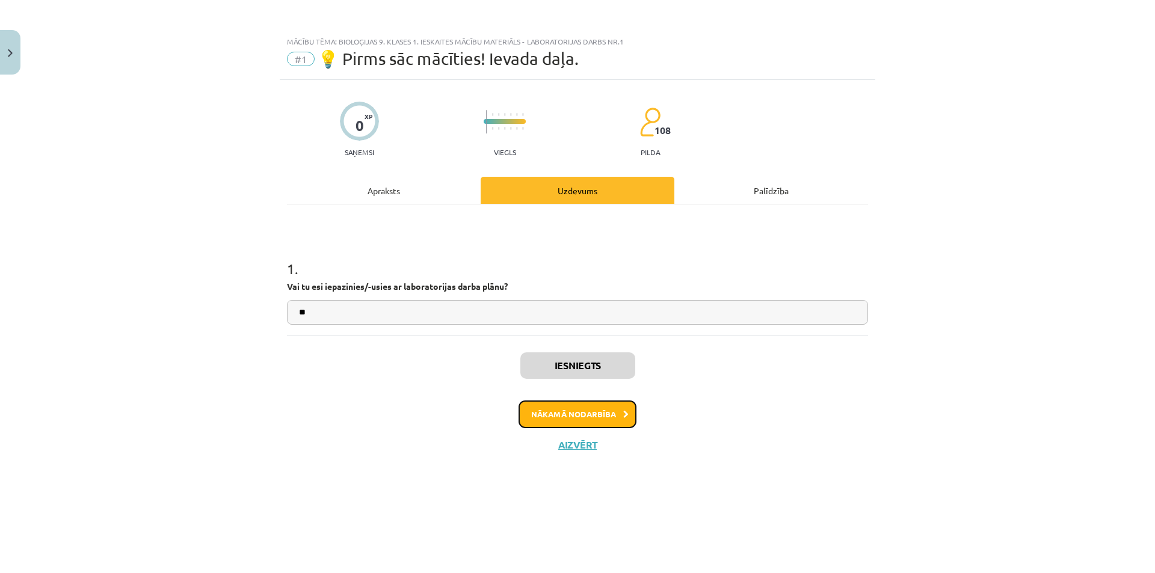
click at [608, 425] on button "Nākamā nodarbība" at bounding box center [577, 415] width 118 height 28
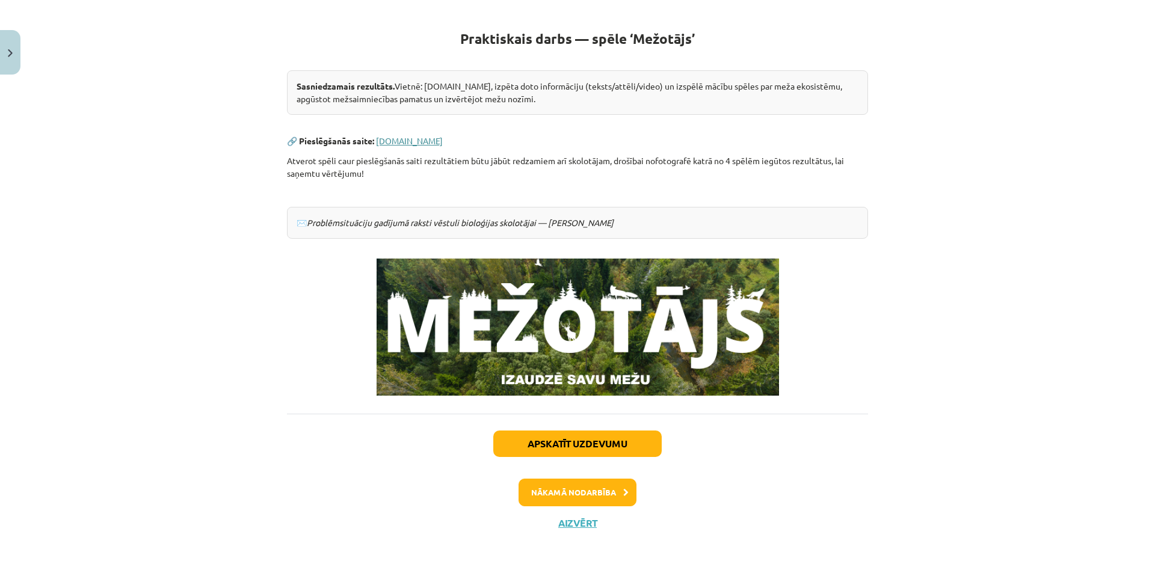
click at [410, 142] on link "www.mezotajs.lv" at bounding box center [409, 140] width 67 height 11
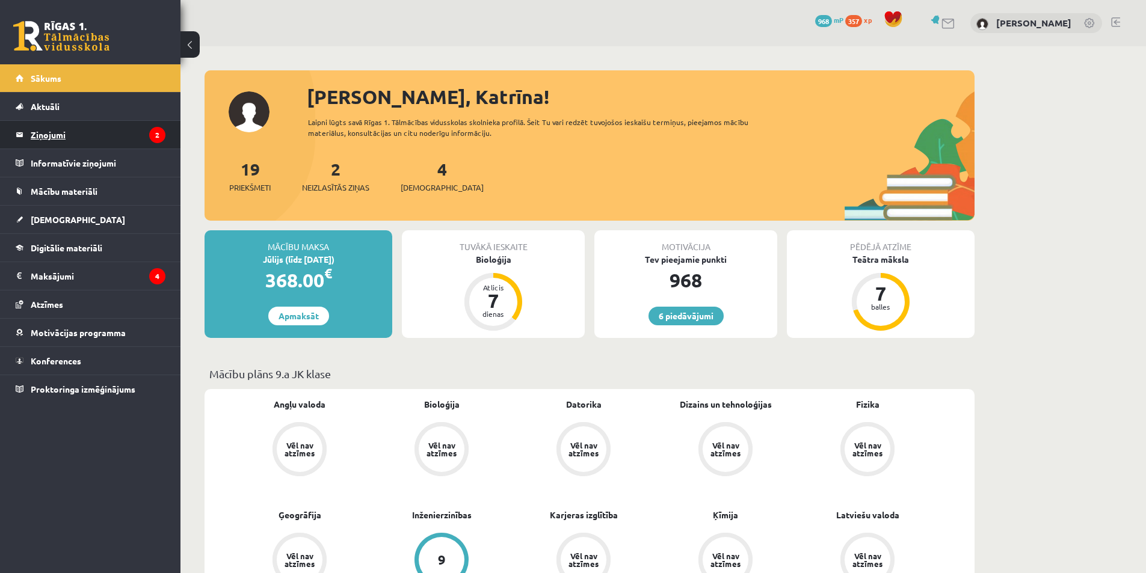
click at [144, 137] on legend "Ziņojumi 2" at bounding box center [98, 135] width 135 height 28
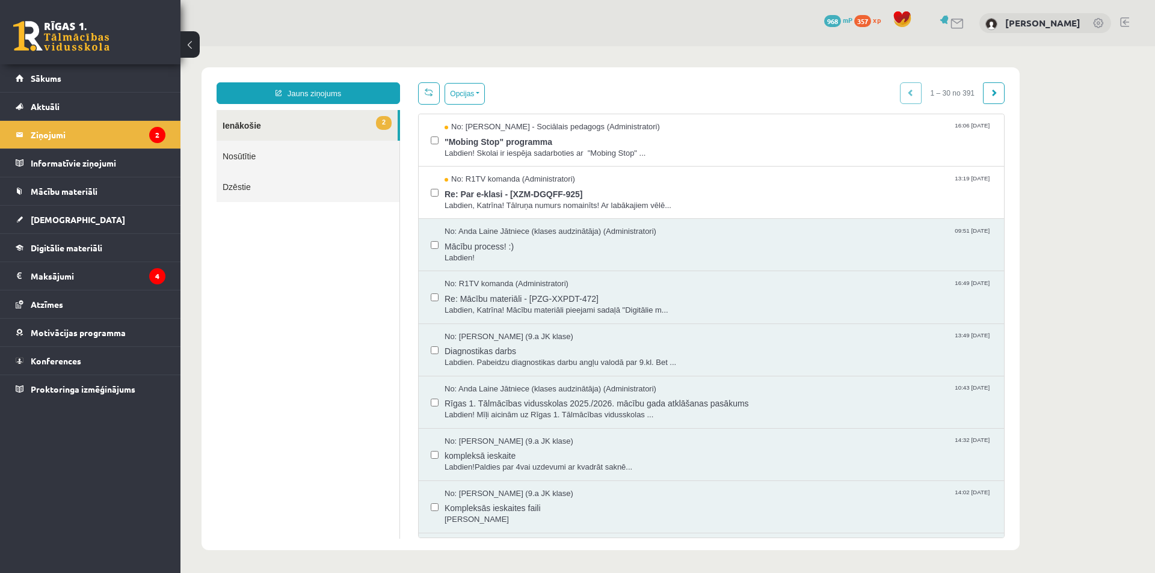
click at [268, 159] on link "Nosūtītie" at bounding box center [308, 156] width 183 height 31
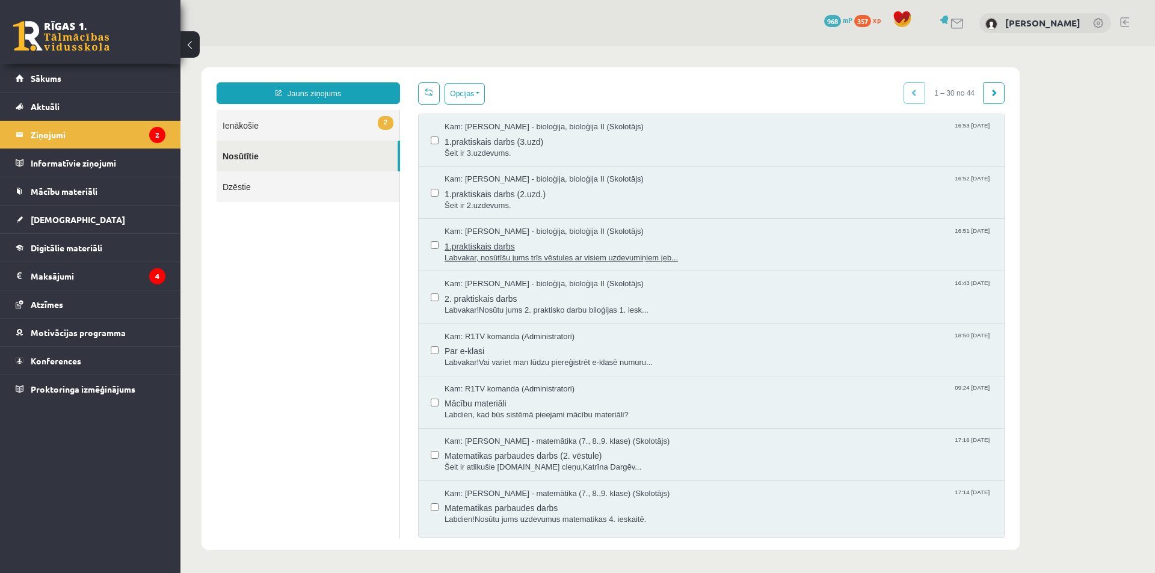
click at [493, 244] on span "1.praktiskais darbs" at bounding box center [717, 245] width 547 height 15
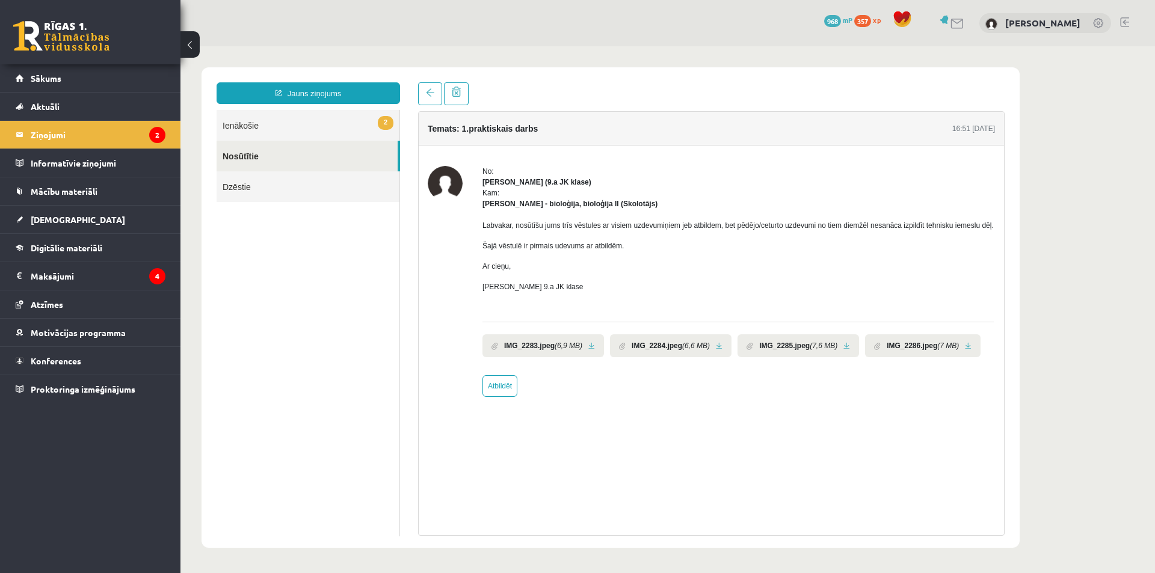
click at [589, 347] on link at bounding box center [591, 346] width 7 height 8
click at [716, 343] on link at bounding box center [719, 346] width 7 height 8
click at [965, 347] on link at bounding box center [968, 346] width 7 height 8
click at [234, 129] on link "2 Ienākošie" at bounding box center [308, 125] width 183 height 31
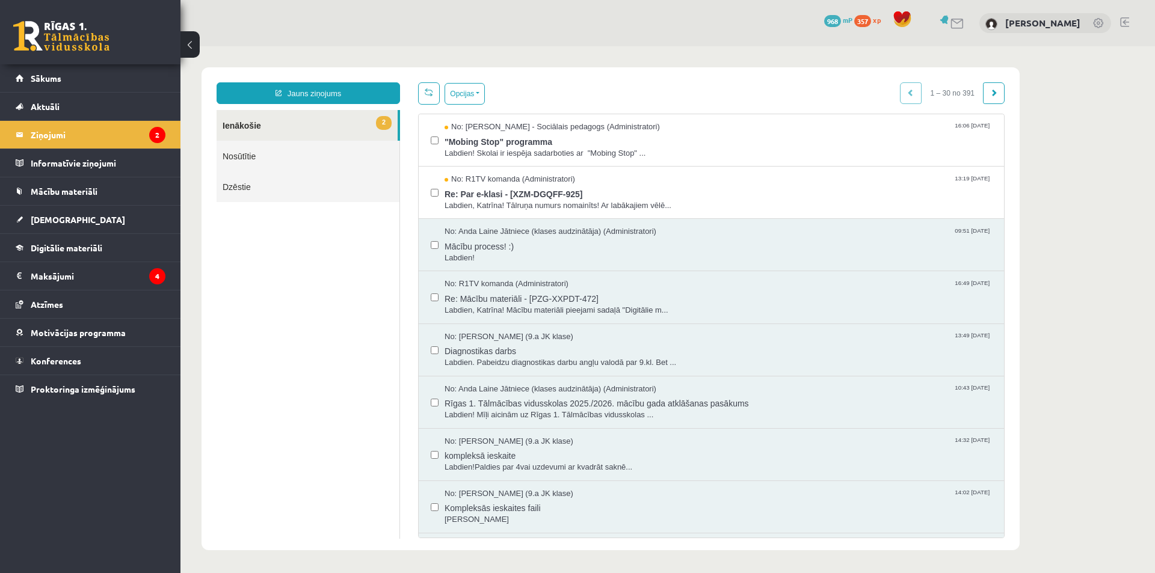
click at [315, 153] on link "Nosūtītie" at bounding box center [308, 156] width 183 height 31
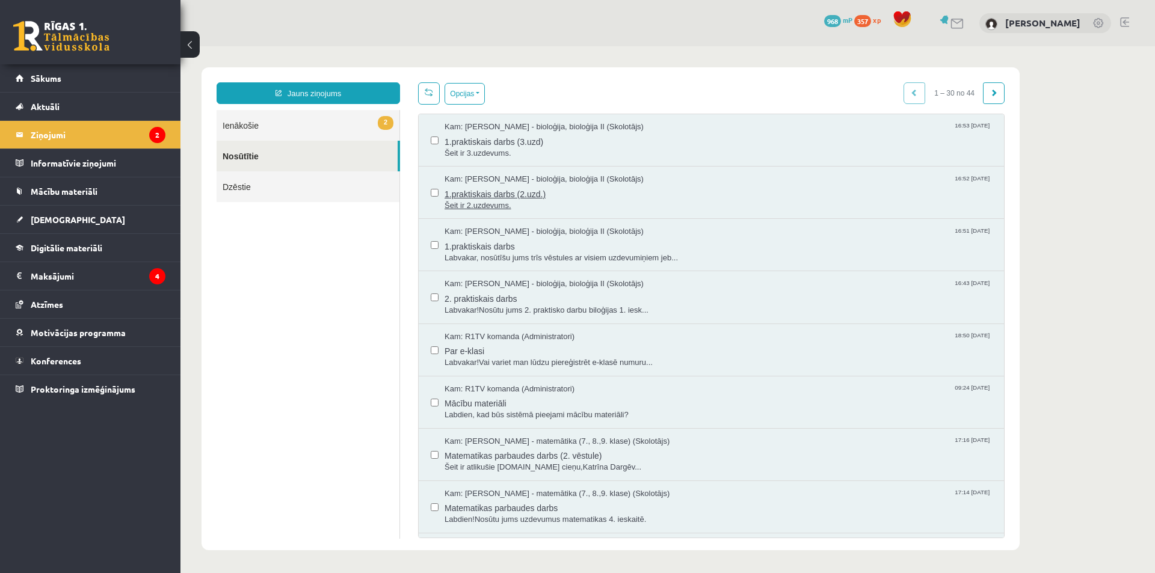
click at [478, 194] on span "1.praktiskais darbs (2.uzd.)" at bounding box center [717, 192] width 547 height 15
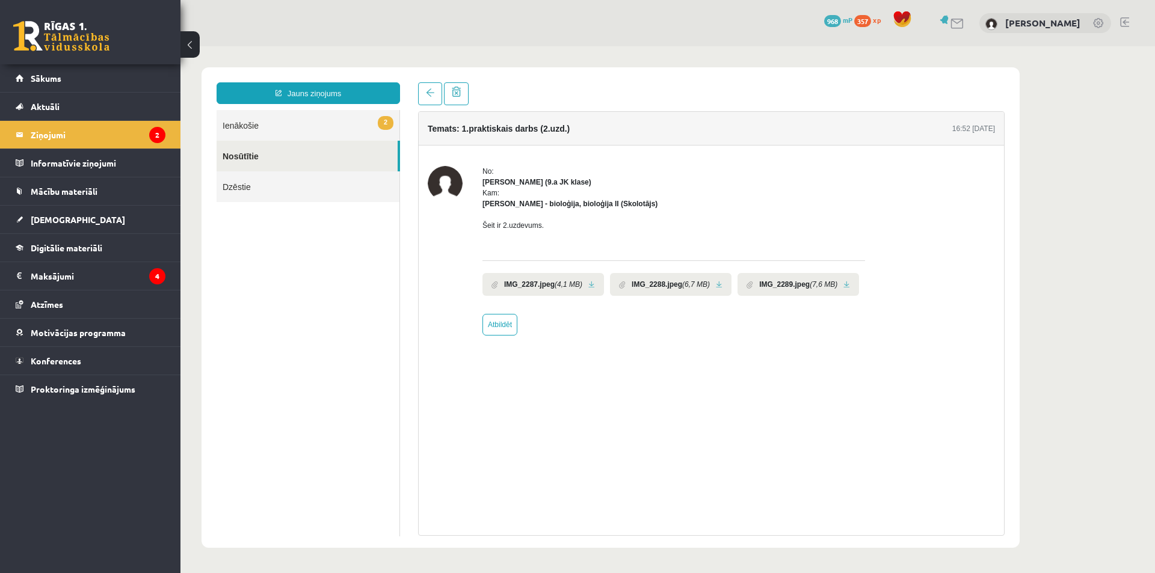
click at [590, 287] on link at bounding box center [591, 285] width 7 height 8
click at [717, 287] on link at bounding box center [719, 285] width 7 height 8
click at [460, 94] on span at bounding box center [456, 92] width 9 height 10
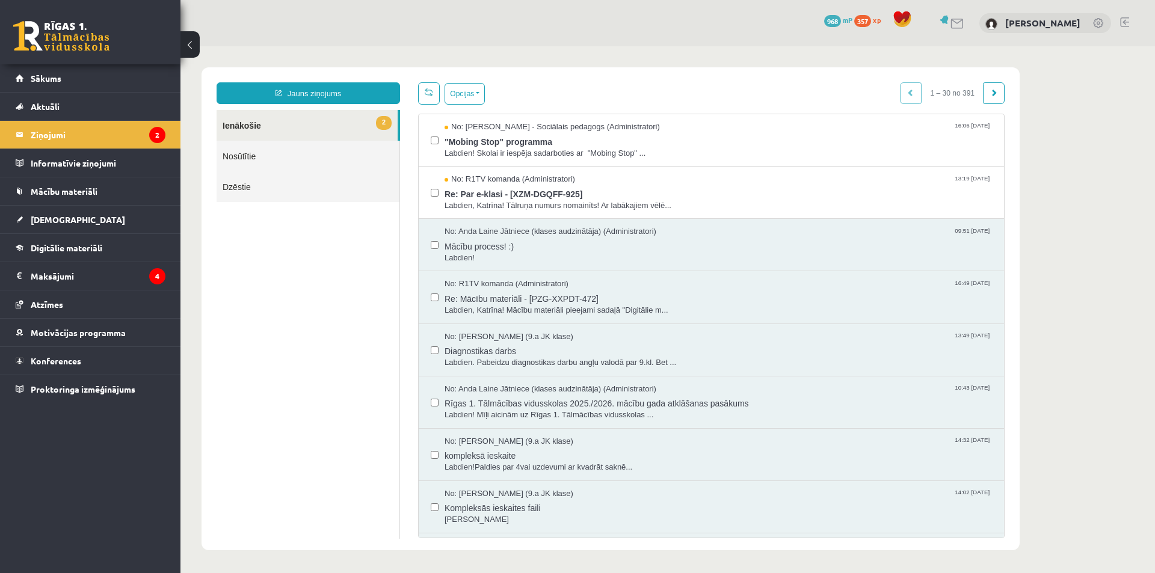
click at [323, 153] on link "Nosūtītie" at bounding box center [308, 156] width 183 height 31
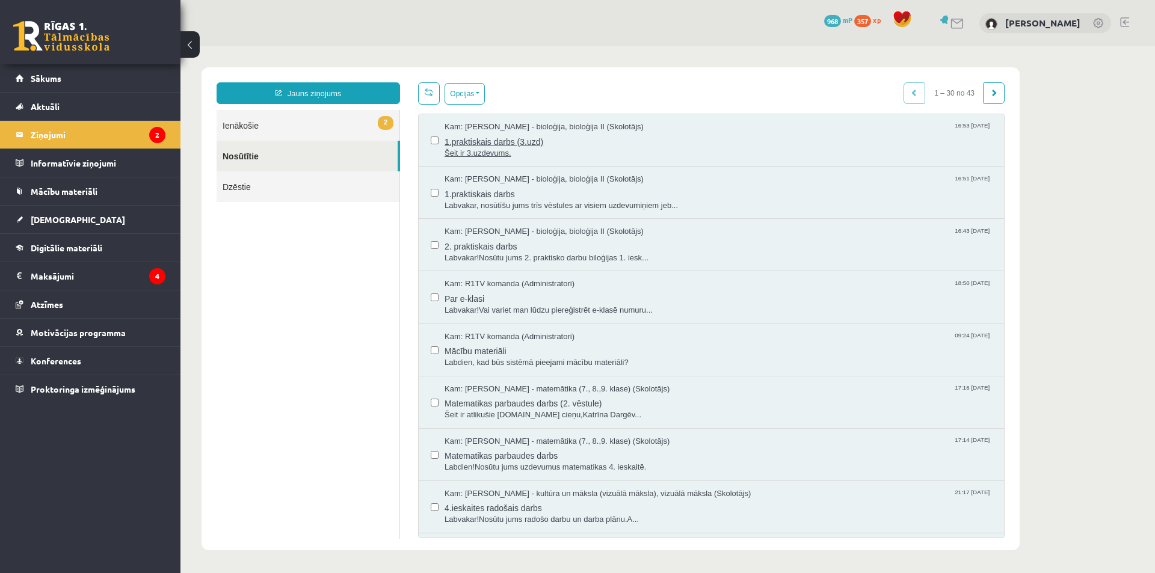
click at [478, 149] on span "Šeit ir 3.uzdevums." at bounding box center [717, 153] width 547 height 11
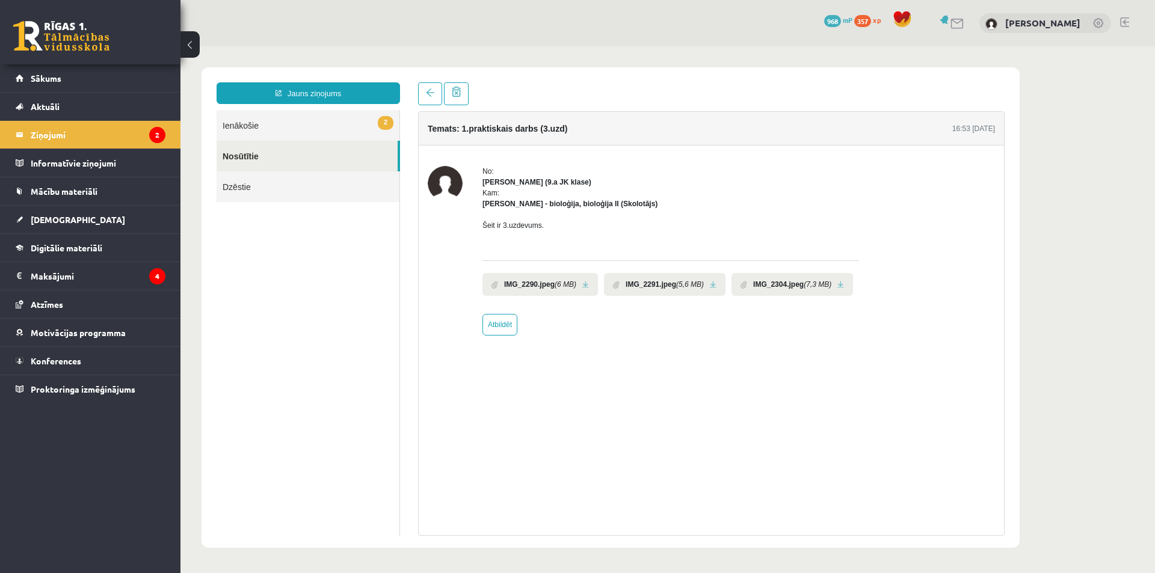
click at [582, 285] on link at bounding box center [585, 285] width 7 height 8
click at [710, 286] on link at bounding box center [713, 285] width 7 height 8
click at [837, 285] on link at bounding box center [840, 285] width 7 height 8
click at [274, 157] on link "Nosūtītie" at bounding box center [307, 156] width 181 height 31
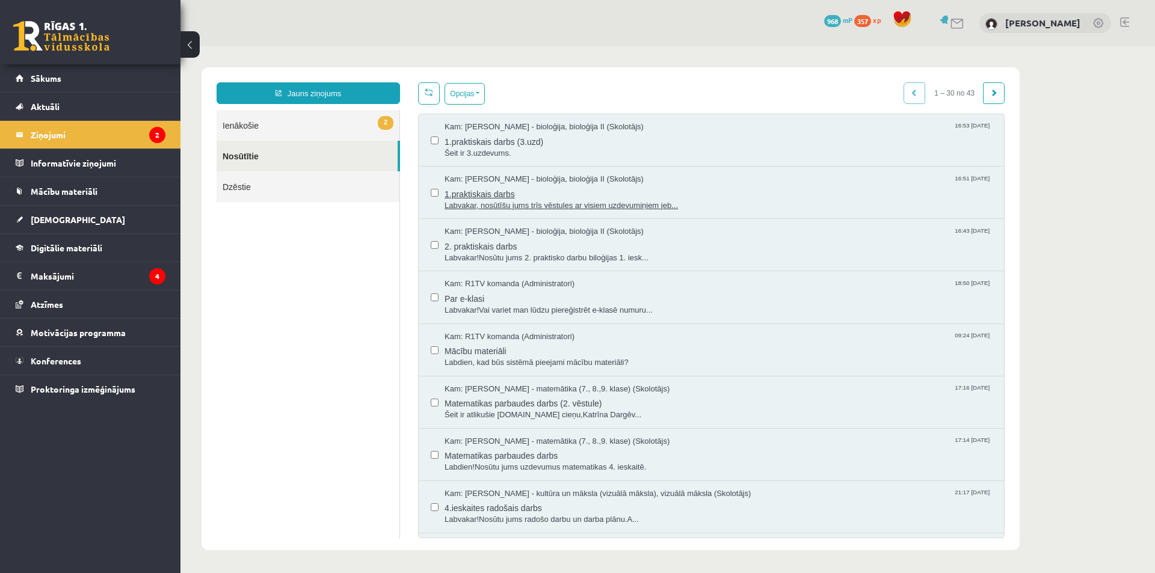
click at [469, 201] on span "Labvakar, nosūtīšu jums trīs vēstules ar visiem uzdevumiņiem jeb..." at bounding box center [717, 205] width 547 height 11
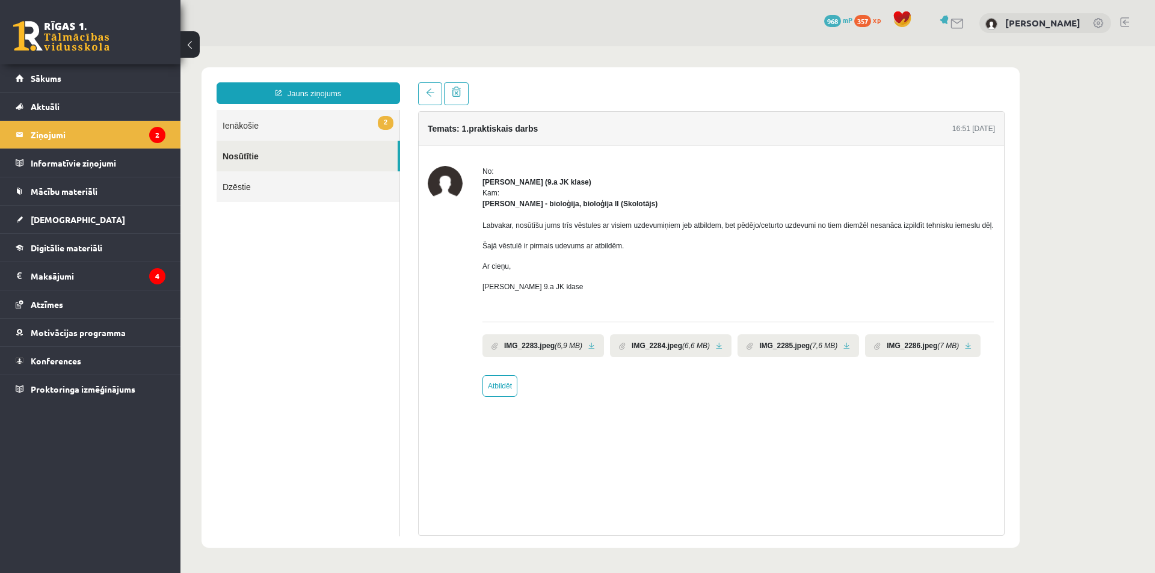
click at [590, 347] on link at bounding box center [591, 346] width 7 height 8
click at [717, 346] on link at bounding box center [719, 346] width 7 height 8
click at [844, 350] on li "IMG_2285.jpeg (7,6 MB)" at bounding box center [797, 345] width 121 height 23
click at [843, 344] on link at bounding box center [846, 346] width 7 height 8
click at [965, 347] on link at bounding box center [968, 346] width 7 height 8
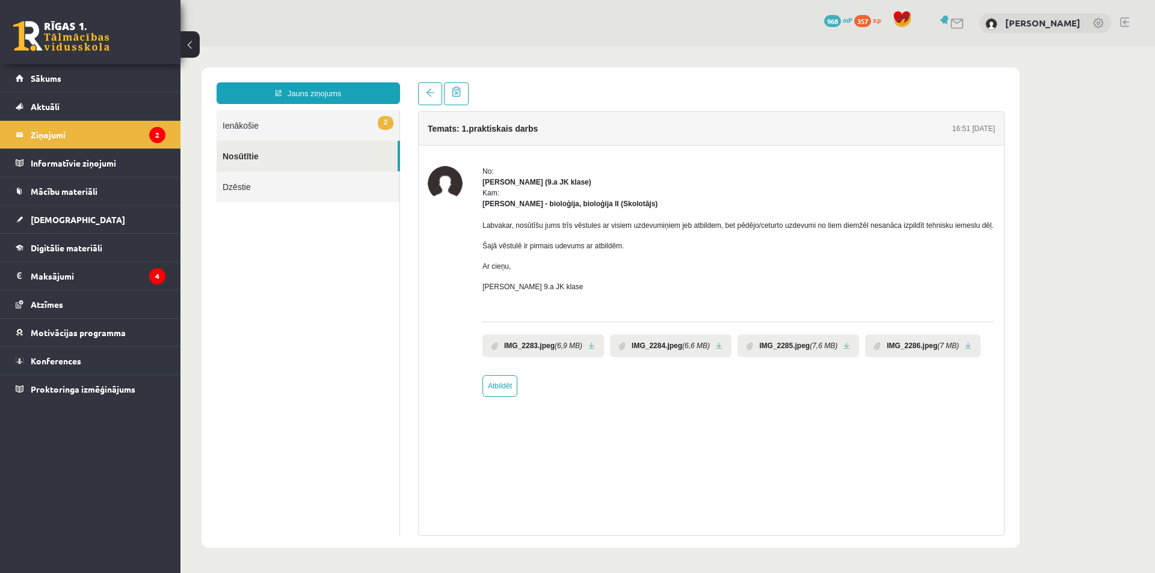
click at [327, 158] on link "Nosūtītie" at bounding box center [307, 156] width 181 height 31
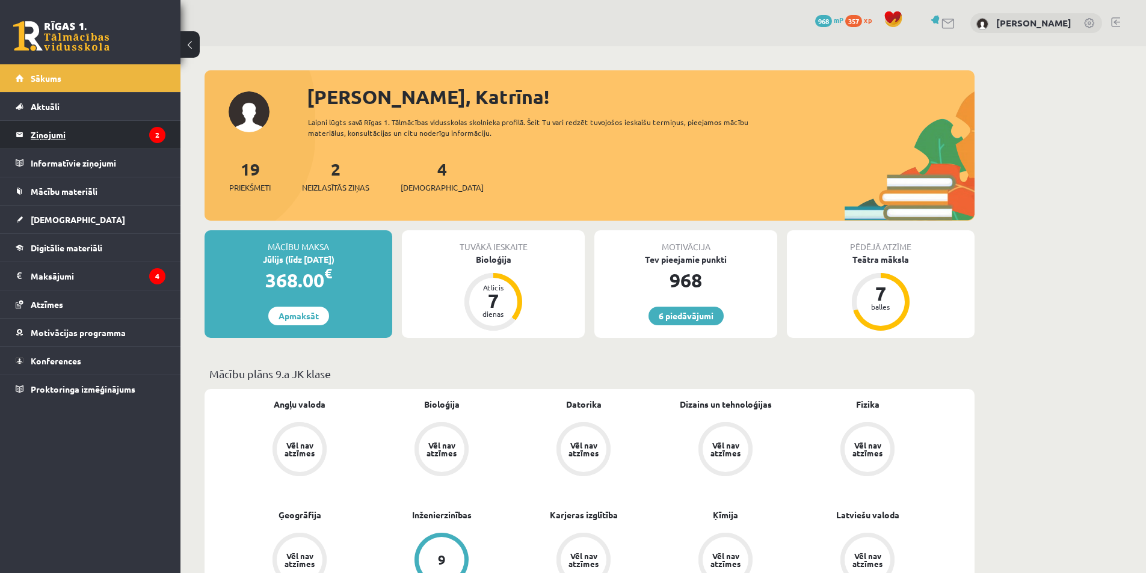
click at [123, 146] on legend "Ziņojumi 2" at bounding box center [98, 135] width 135 height 28
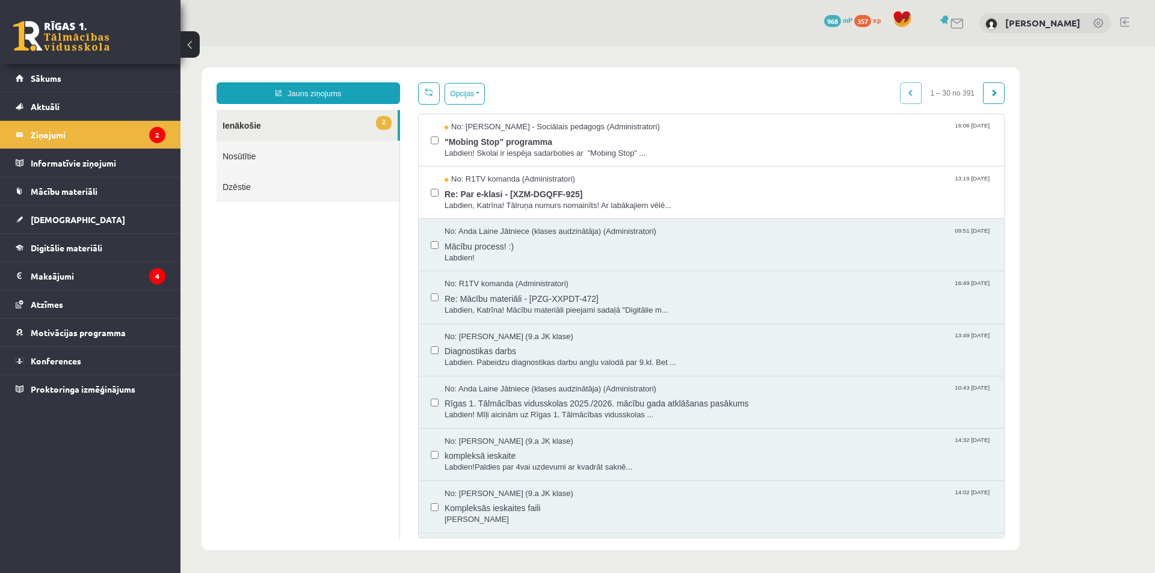
click at [309, 153] on link "Nosūtītie" at bounding box center [308, 156] width 183 height 31
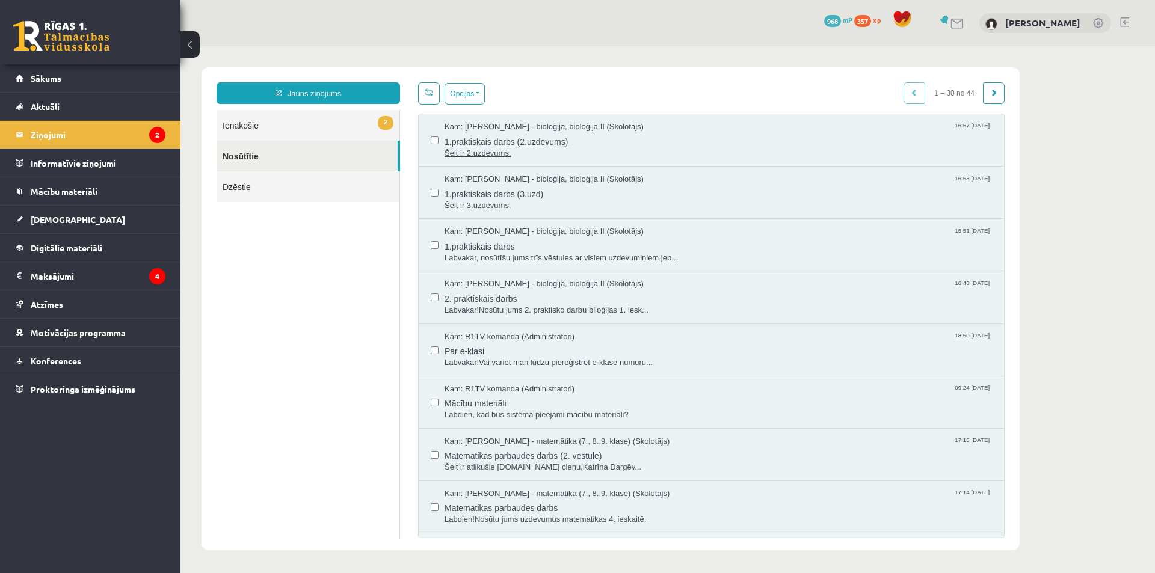
click at [493, 152] on span "Šeit ir 2.uzdevums." at bounding box center [717, 153] width 547 height 11
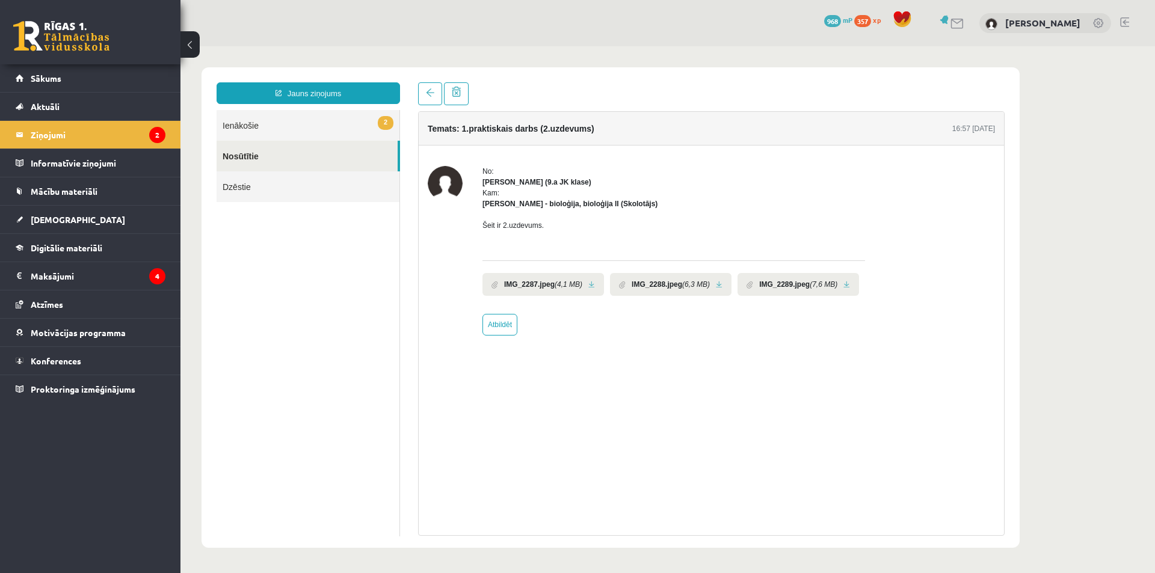
click at [591, 282] on link at bounding box center [591, 285] width 7 height 8
click at [716, 286] on link at bounding box center [719, 285] width 7 height 8
click at [843, 281] on link at bounding box center [846, 285] width 7 height 8
click at [100, 226] on link "[DEMOGRAPHIC_DATA]" at bounding box center [91, 220] width 150 height 28
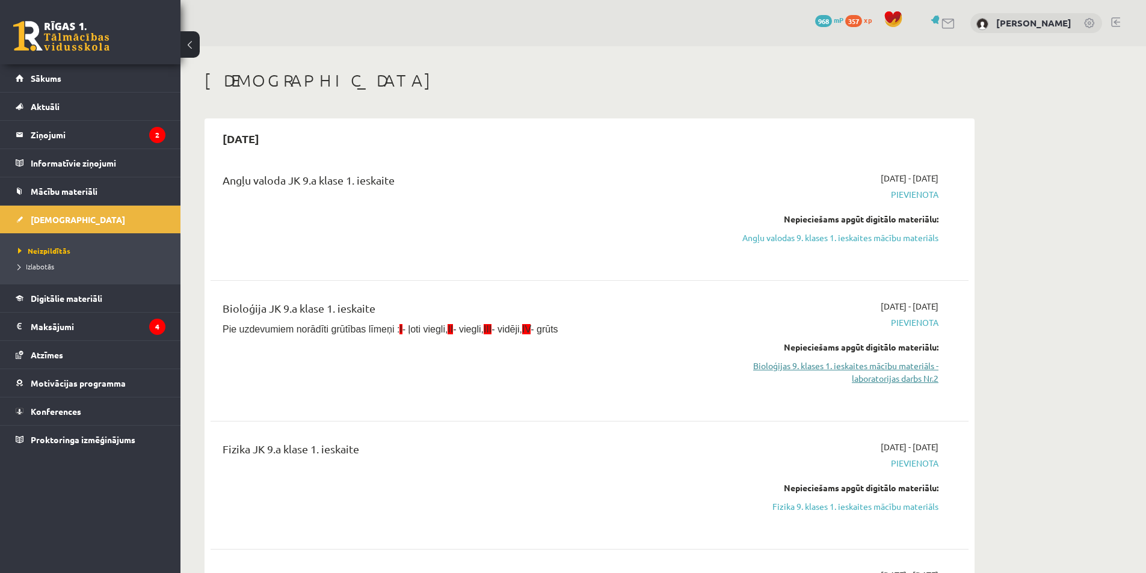
click at [879, 361] on link "Bioloģijas 9. klases 1. ieskaites mācību materiāls - laboratorijas darbs Nr.2" at bounding box center [825, 372] width 227 height 25
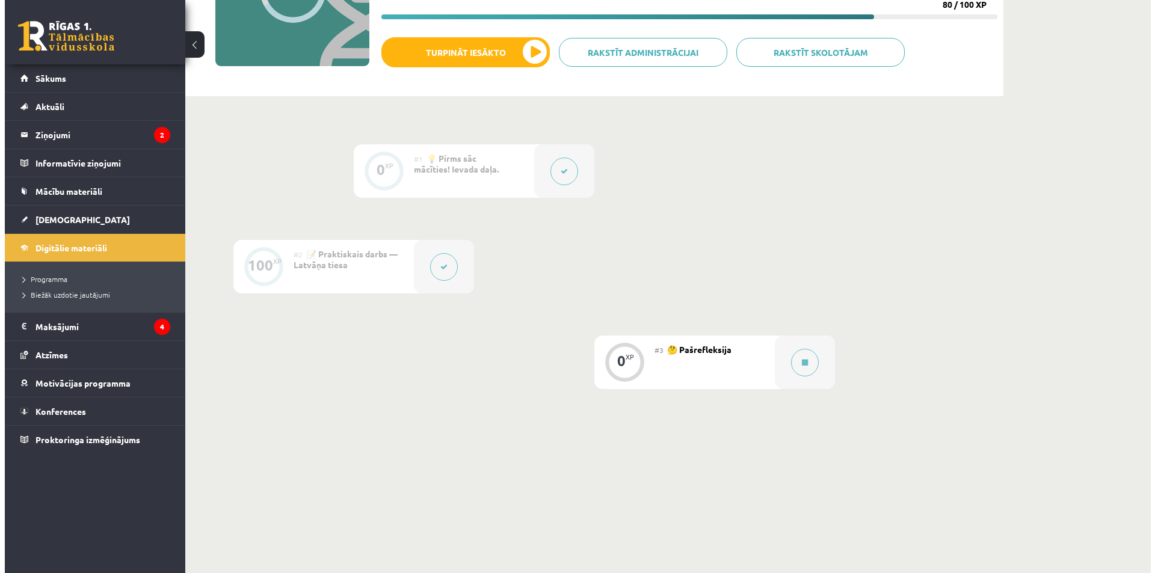
scroll to position [180, 0]
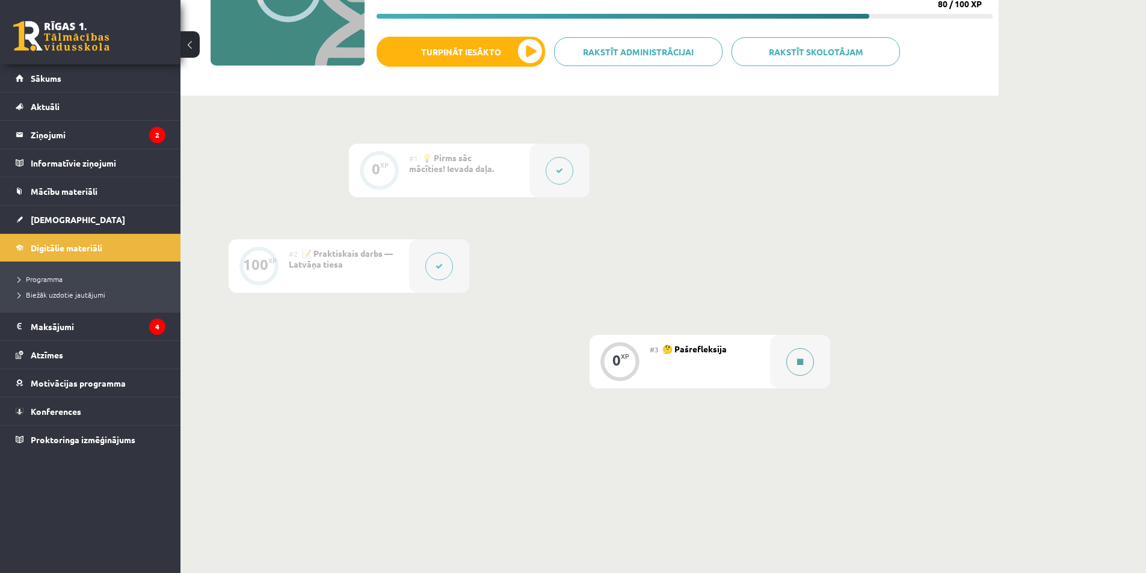
click at [781, 361] on div at bounding box center [800, 362] width 60 height 54
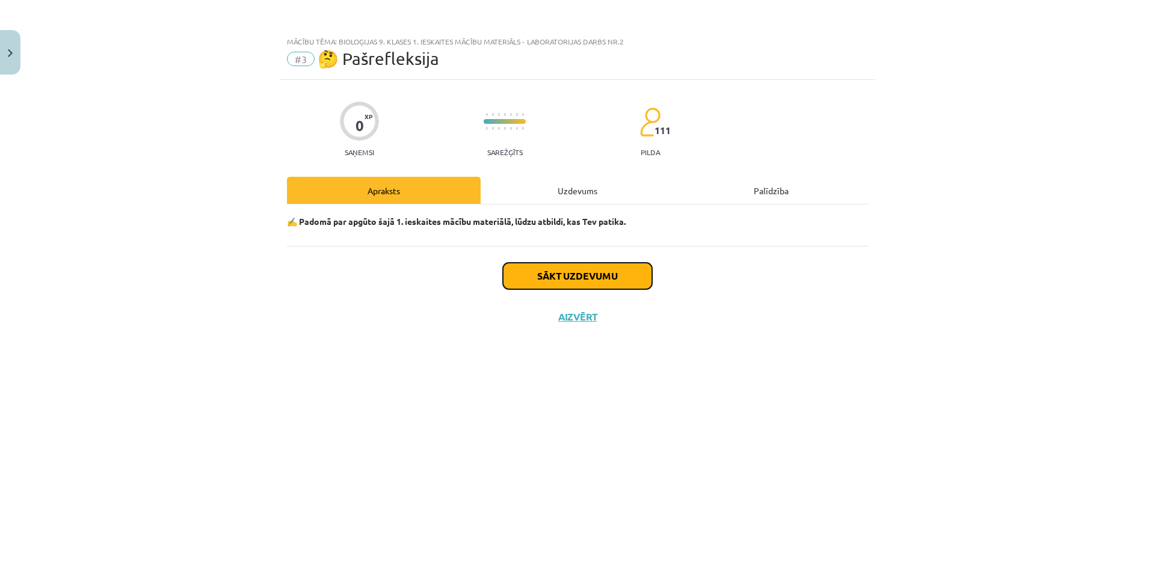
click at [561, 275] on button "Sākt uzdevumu" at bounding box center [577, 276] width 149 height 26
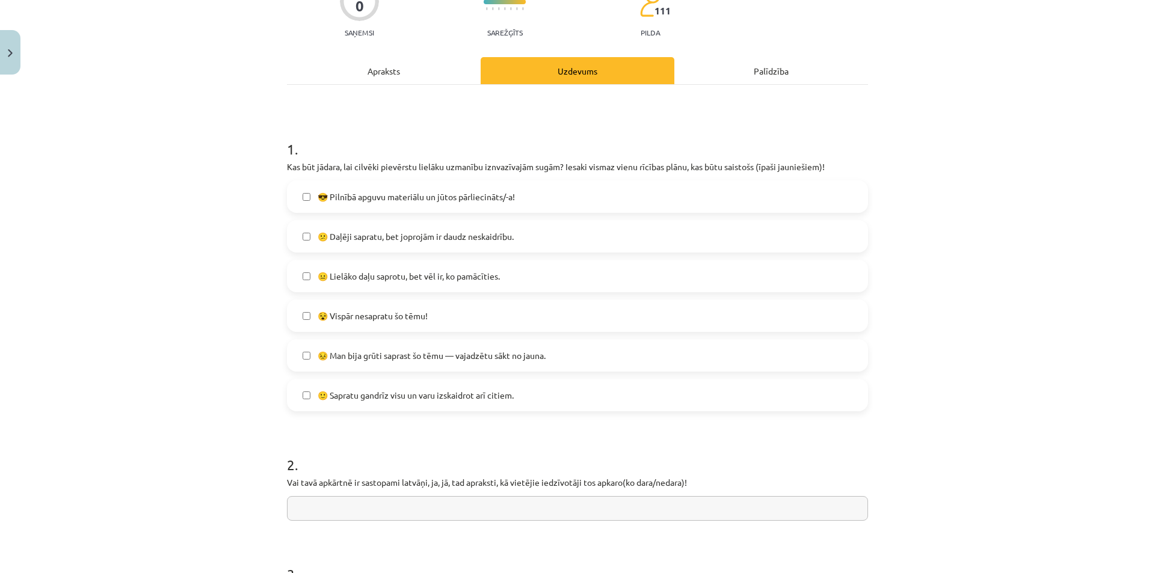
scroll to position [120, 0]
click at [303, 403] on label "🙂 Sapratu gandrīz visu un varu izskaidrot arī citiem." at bounding box center [577, 395] width 579 height 30
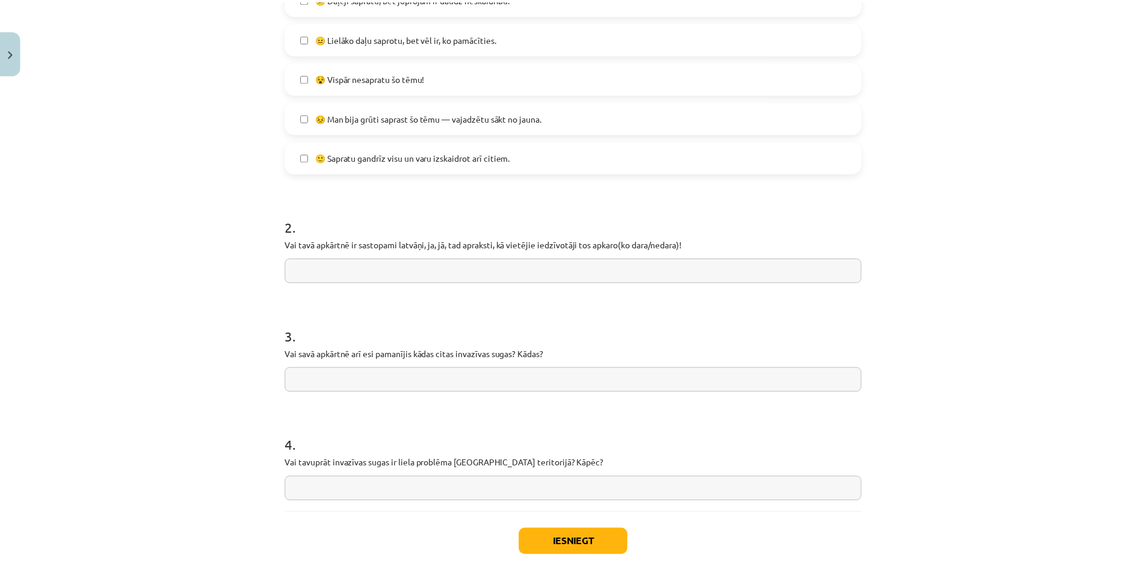
scroll to position [361, 0]
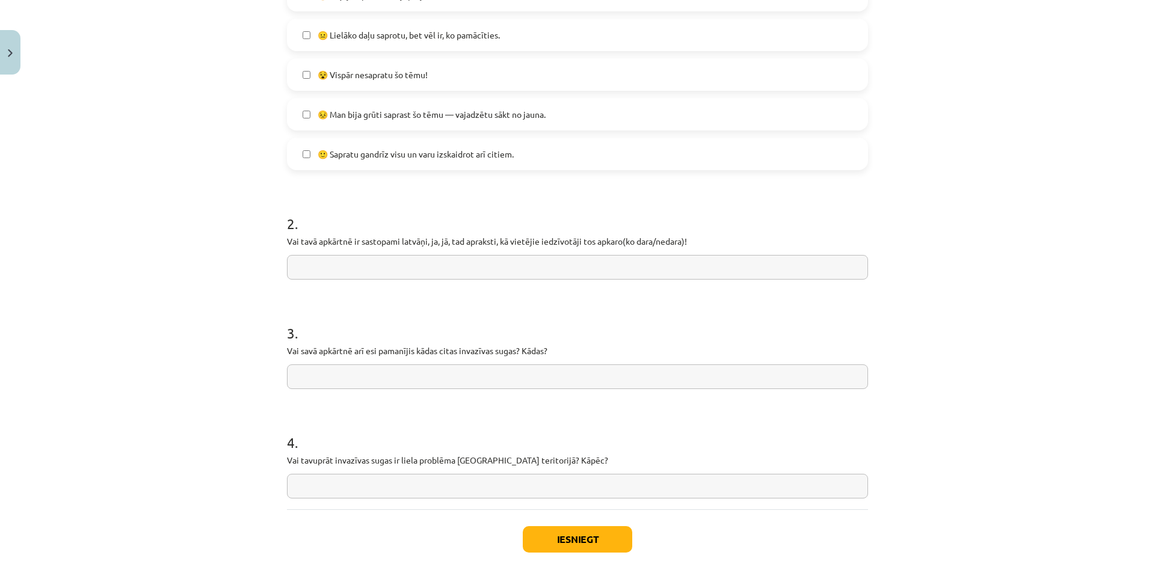
click at [380, 274] on input "text" at bounding box center [577, 267] width 581 height 25
type input "**********"
click at [378, 380] on input "text" at bounding box center [577, 376] width 581 height 25
type input "*"
drag, startPoint x: 410, startPoint y: 378, endPoint x: 367, endPoint y: 378, distance: 42.7
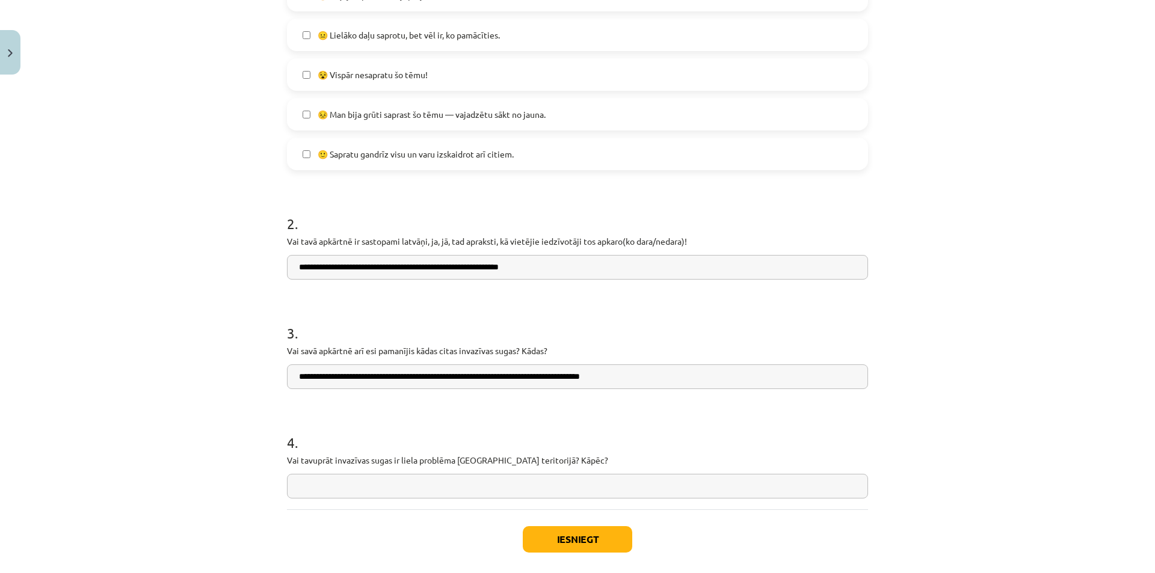
click at [367, 378] on input "**********" at bounding box center [577, 376] width 581 height 25
click at [639, 377] on input "**********" at bounding box center [577, 376] width 581 height 25
type input "**********"
click at [414, 483] on input "text" at bounding box center [577, 486] width 581 height 25
click at [577, 487] on input "**********" at bounding box center [577, 486] width 581 height 25
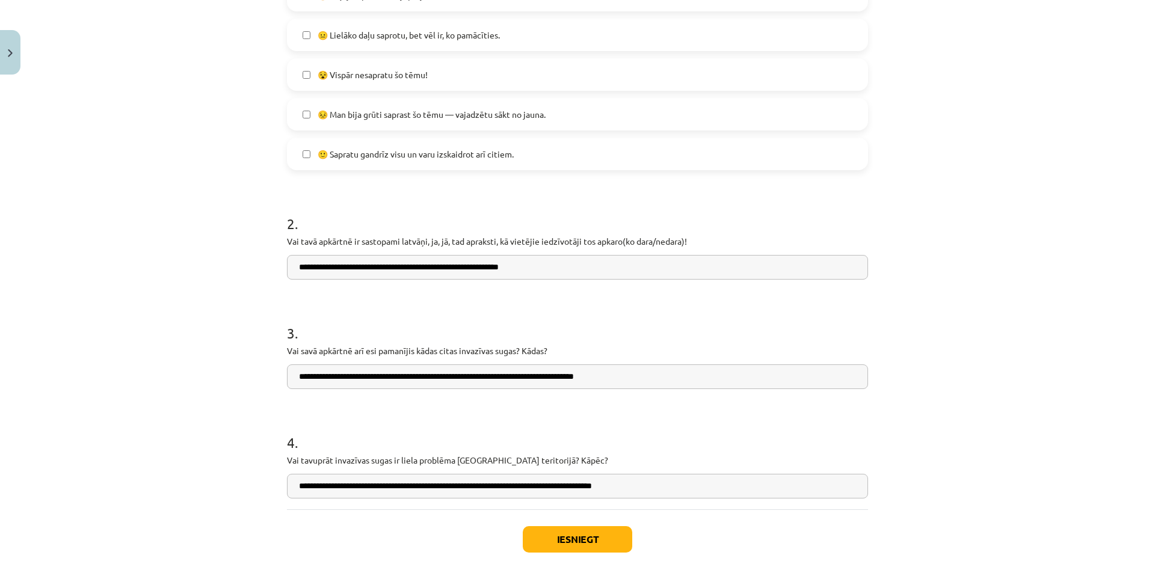
click at [581, 487] on input "**********" at bounding box center [577, 486] width 581 height 25
click at [582, 488] on input "**********" at bounding box center [577, 486] width 581 height 25
click at [581, 488] on input "**********" at bounding box center [577, 486] width 581 height 25
click at [708, 493] on input "**********" at bounding box center [577, 486] width 581 height 25
type input "**********"
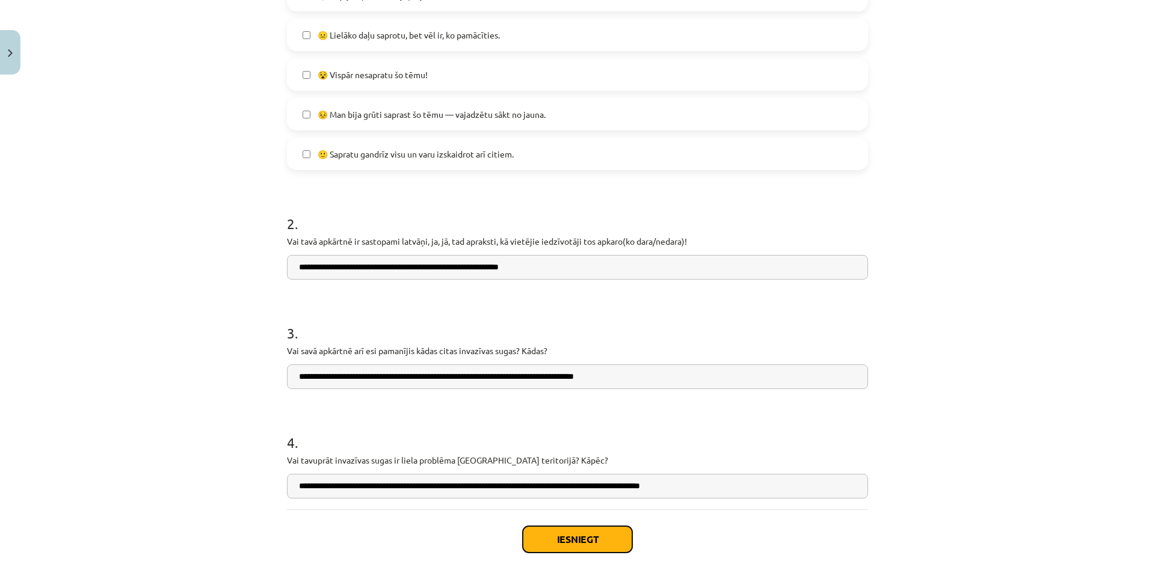
click at [588, 544] on button "Iesniegt" at bounding box center [577, 539] width 109 height 26
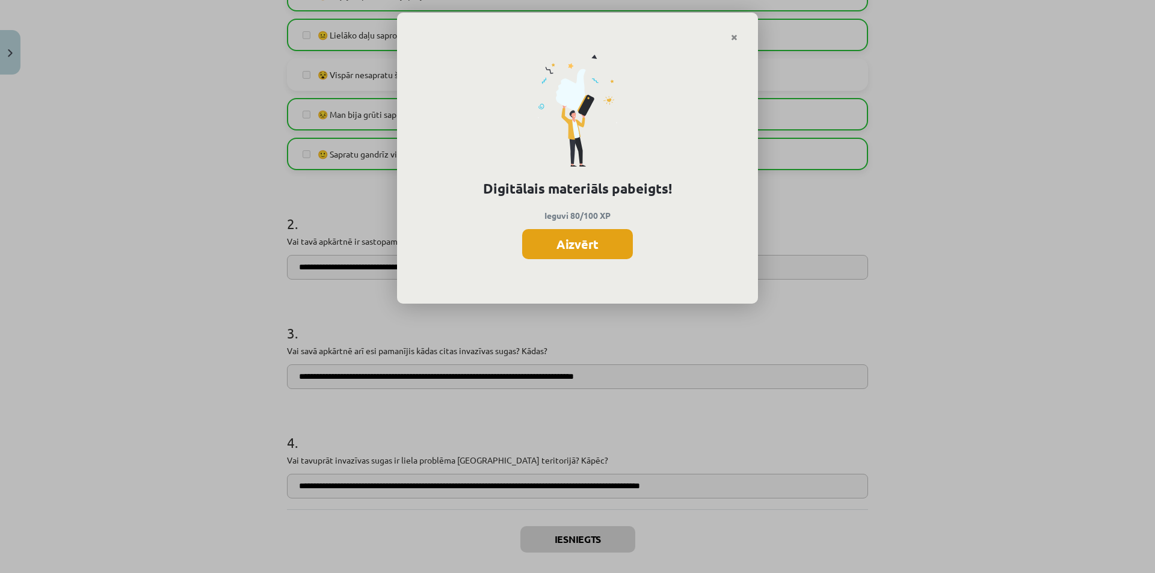
click at [615, 244] on button "Aizvērt" at bounding box center [577, 244] width 111 height 30
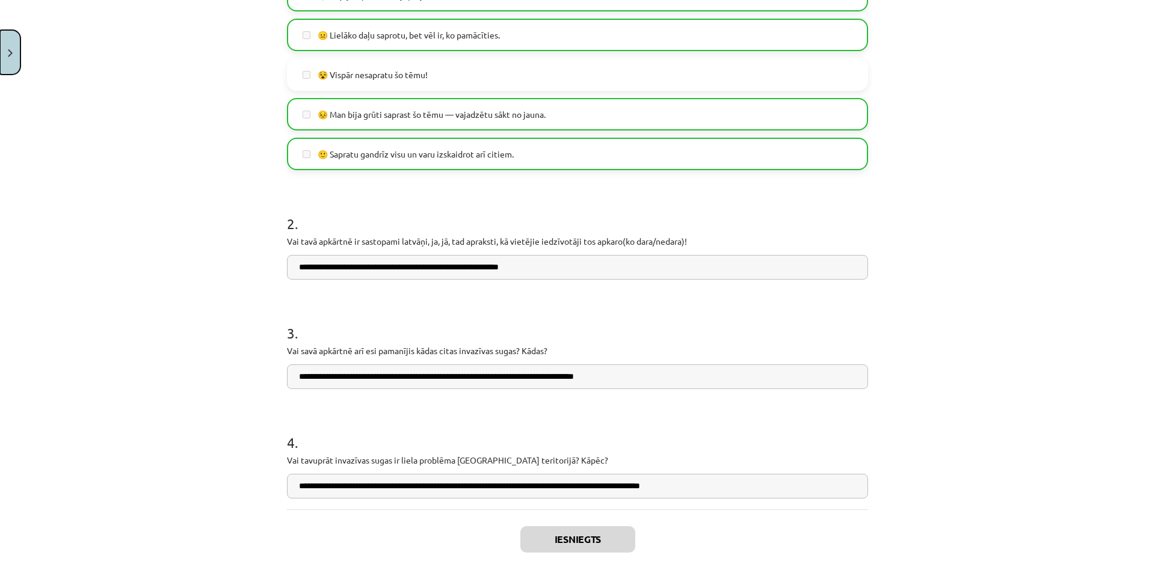
click at [11, 58] on button "Close" at bounding box center [10, 52] width 20 height 45
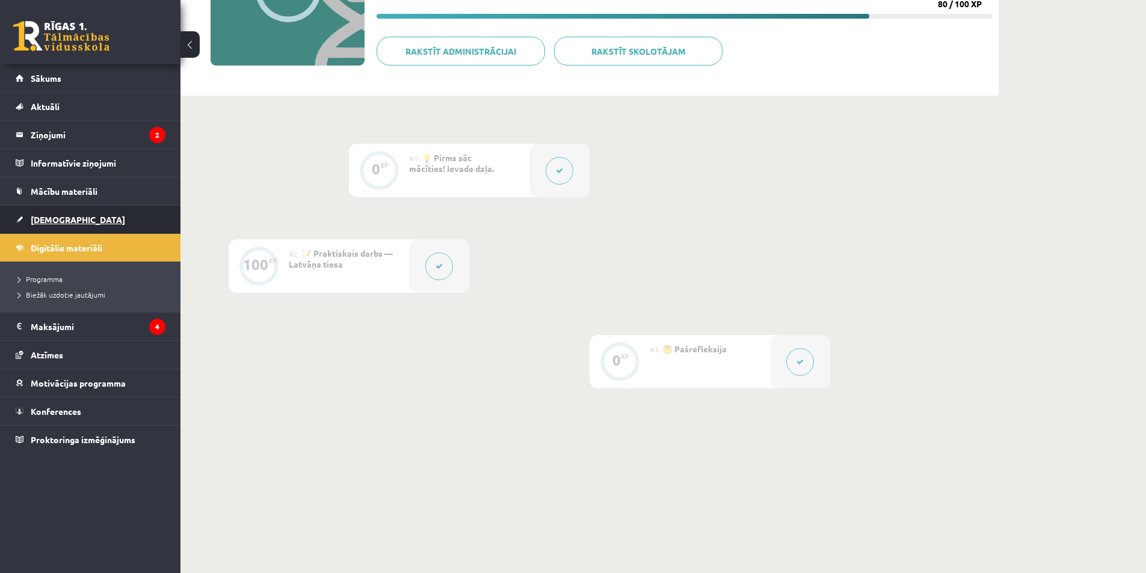
click at [77, 224] on link "[DEMOGRAPHIC_DATA]" at bounding box center [91, 220] width 150 height 28
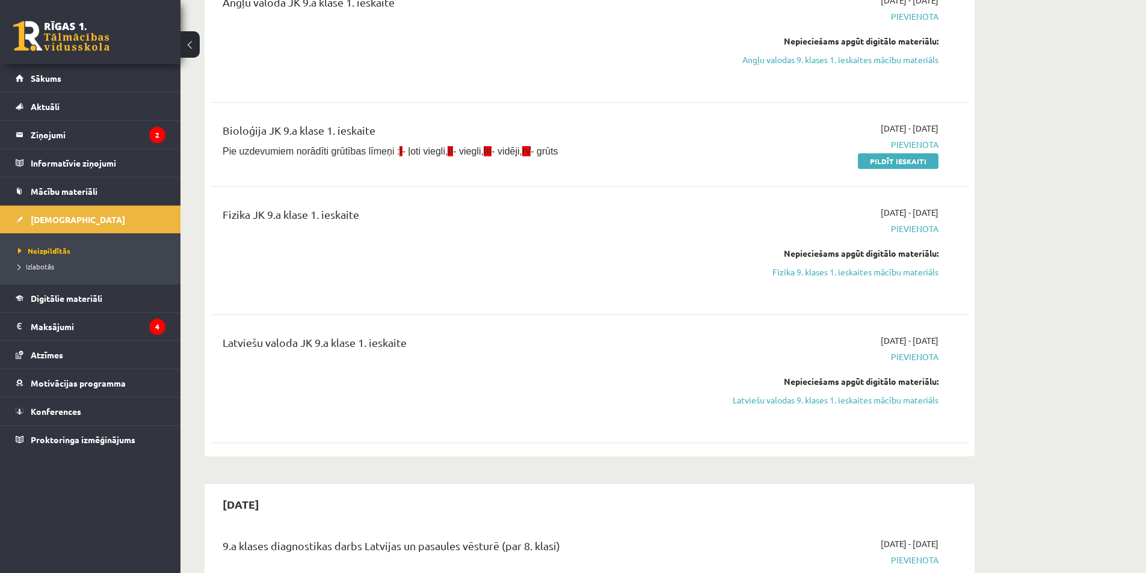
scroll to position [180, 0]
